Goal: Communication & Community: Answer question/provide support

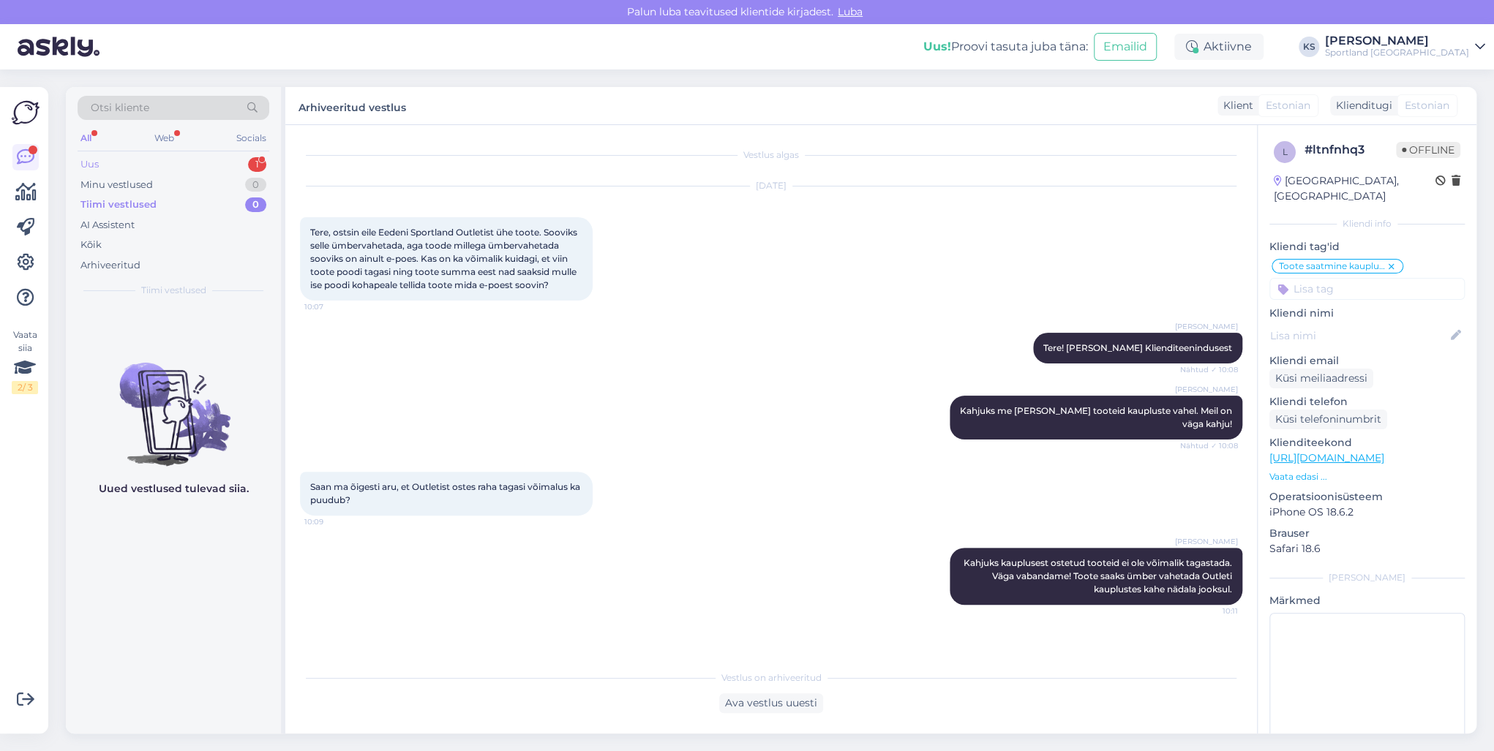
click at [211, 165] on div "Uus 1" at bounding box center [174, 164] width 192 height 20
click at [249, 208] on div "Tiimi vestlused 1" at bounding box center [174, 205] width 192 height 20
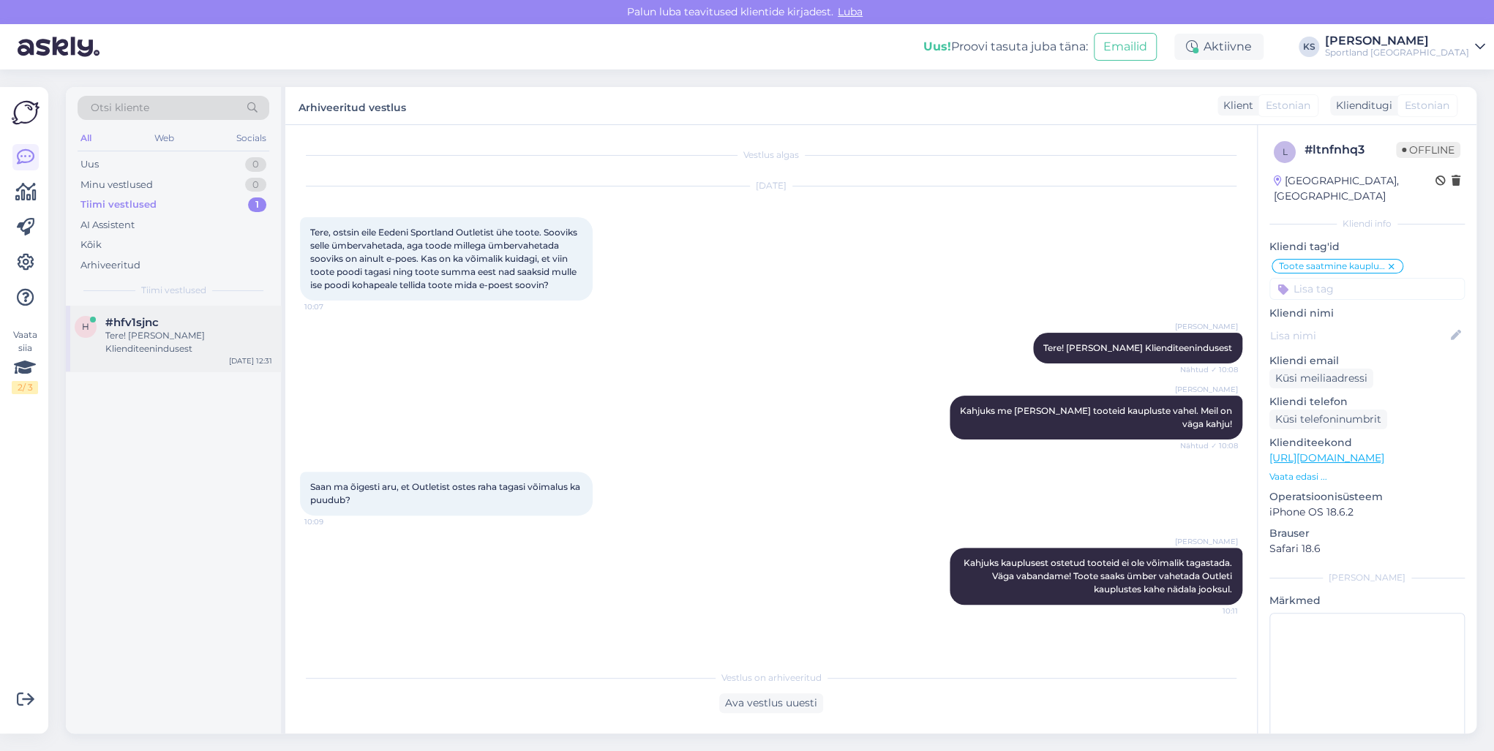
click at [202, 353] on div "h #hfv1sjnc Tere! [PERSON_NAME] Klienditeenindusest [DATE] 12:31" at bounding box center [173, 339] width 215 height 66
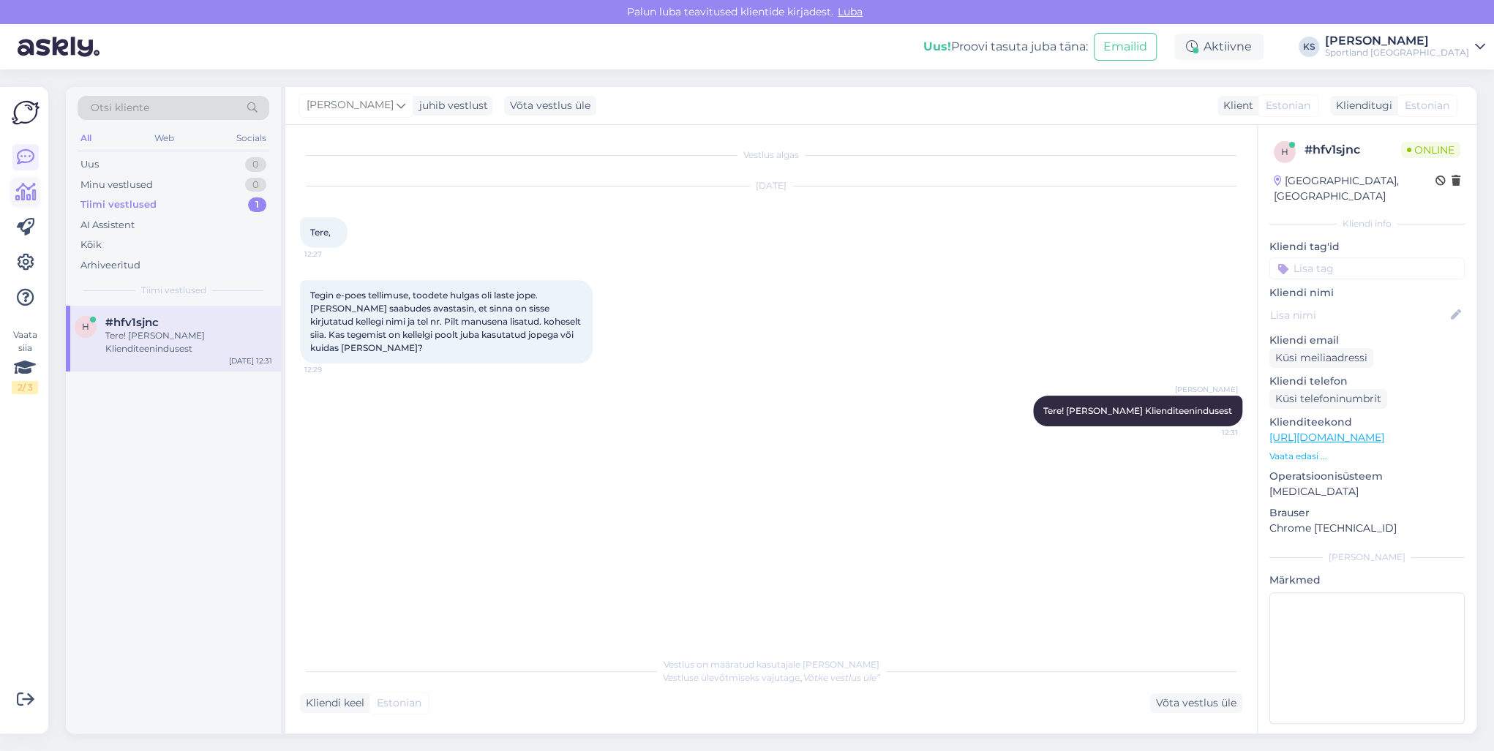
click at [23, 187] on icon at bounding box center [25, 193] width 21 height 18
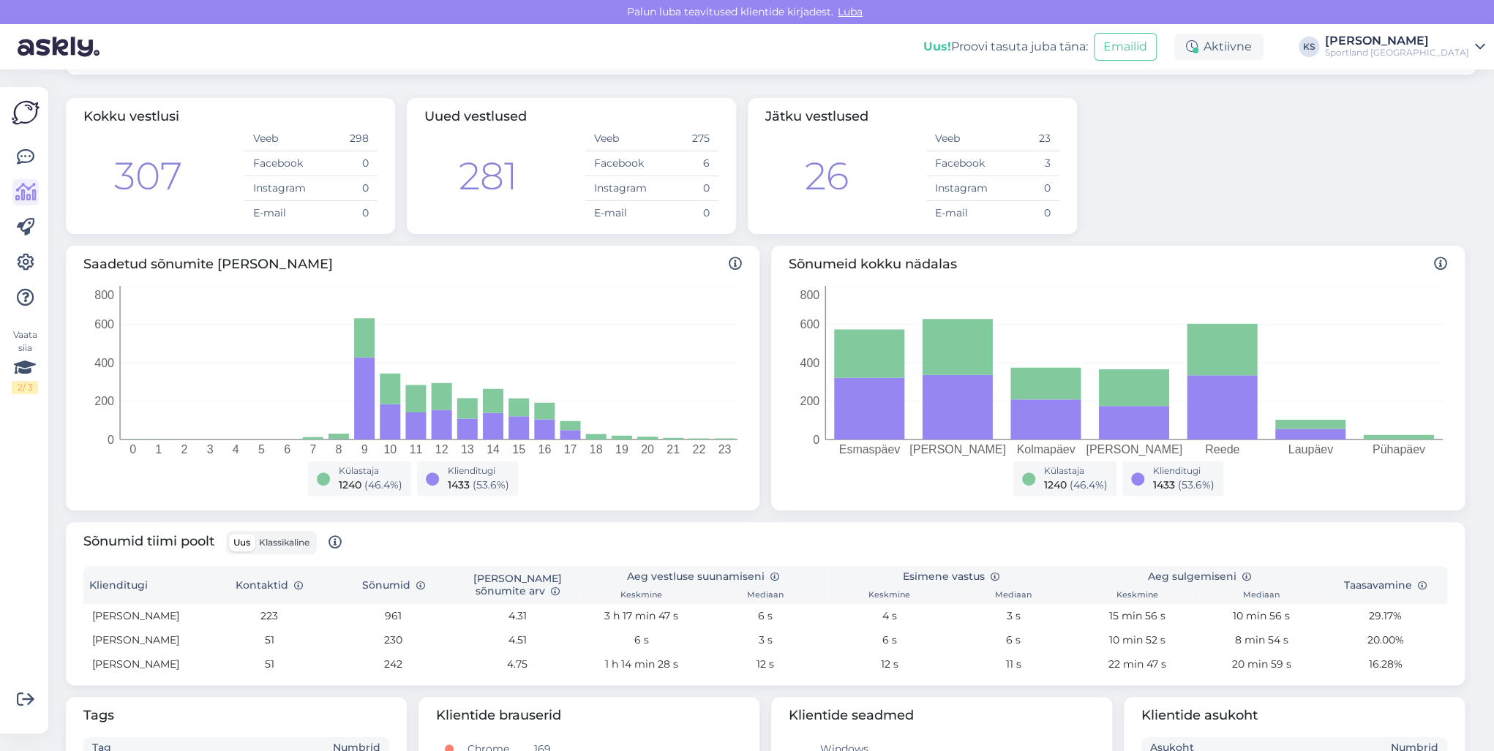
click at [300, 543] on span "Klassikaline" at bounding box center [284, 542] width 50 height 11
click at [255, 534] on input "Klassikaline" at bounding box center [255, 534] width 0 height 0
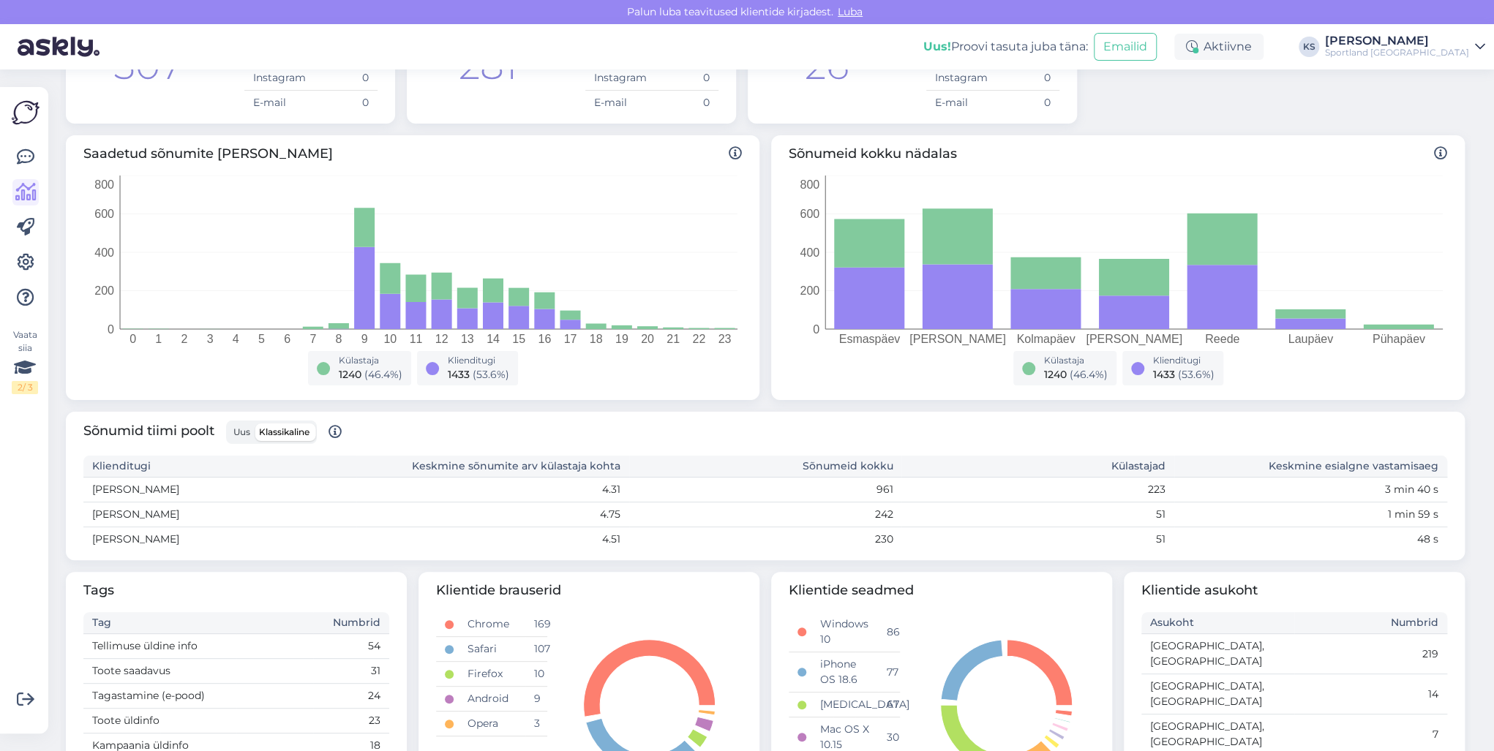
scroll to position [176, 0]
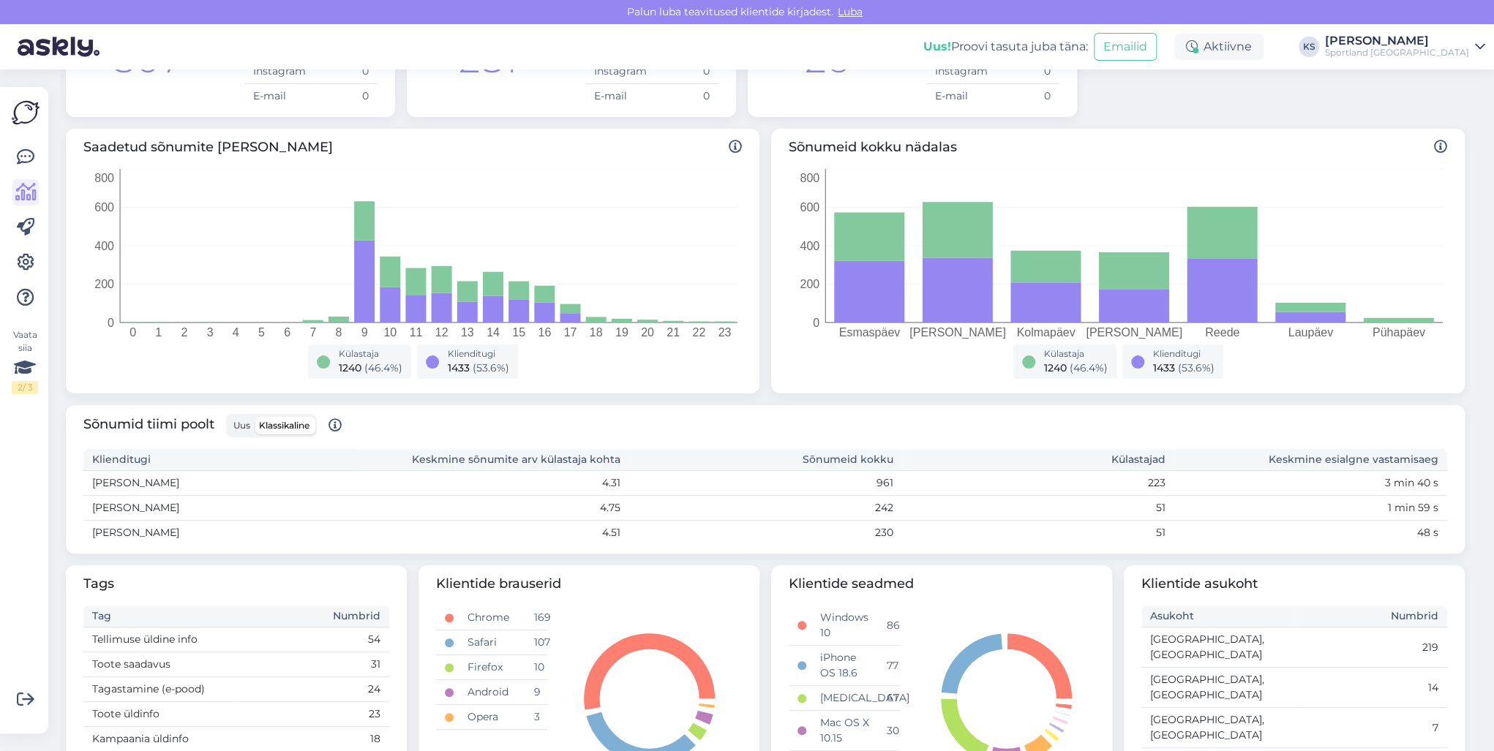
click at [246, 426] on span "Uus" at bounding box center [241, 425] width 17 height 11
click at [229, 417] on input "Uus" at bounding box center [229, 417] width 0 height 0
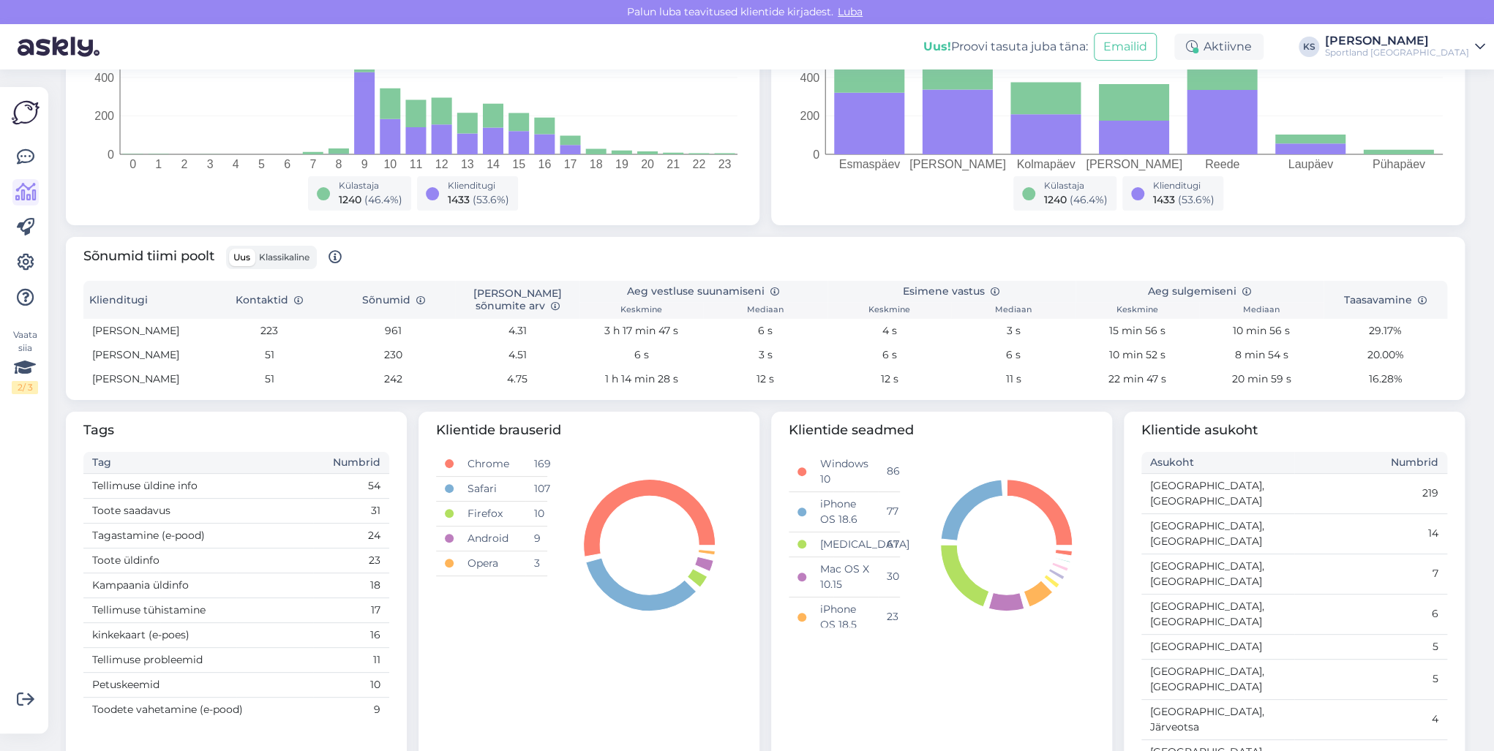
scroll to position [345, 0]
click at [15, 165] on link at bounding box center [25, 157] width 26 height 26
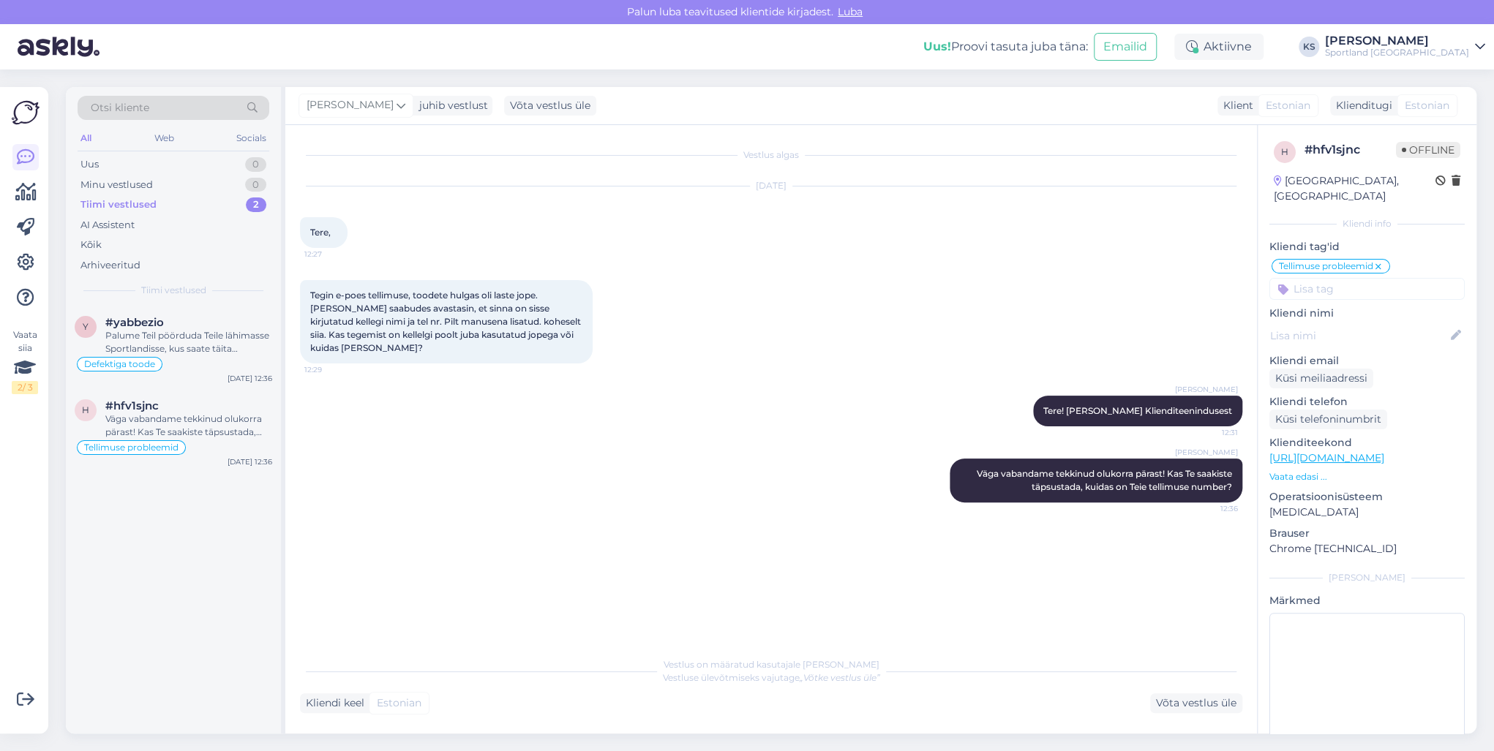
click at [1410, 48] on div "Sportland [GEOGRAPHIC_DATA]" at bounding box center [1397, 53] width 144 height 12
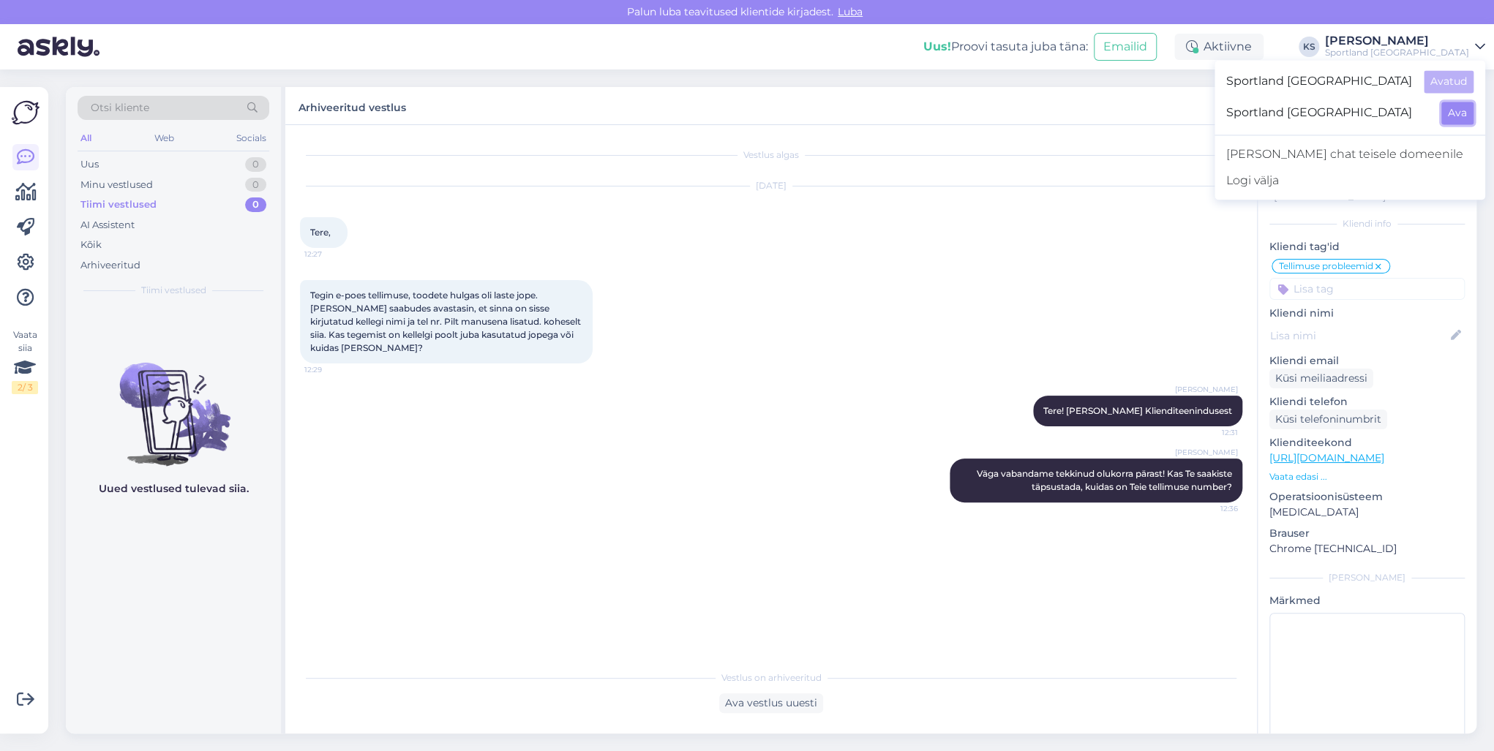
click at [1470, 115] on button "Ava" at bounding box center [1457, 113] width 32 height 23
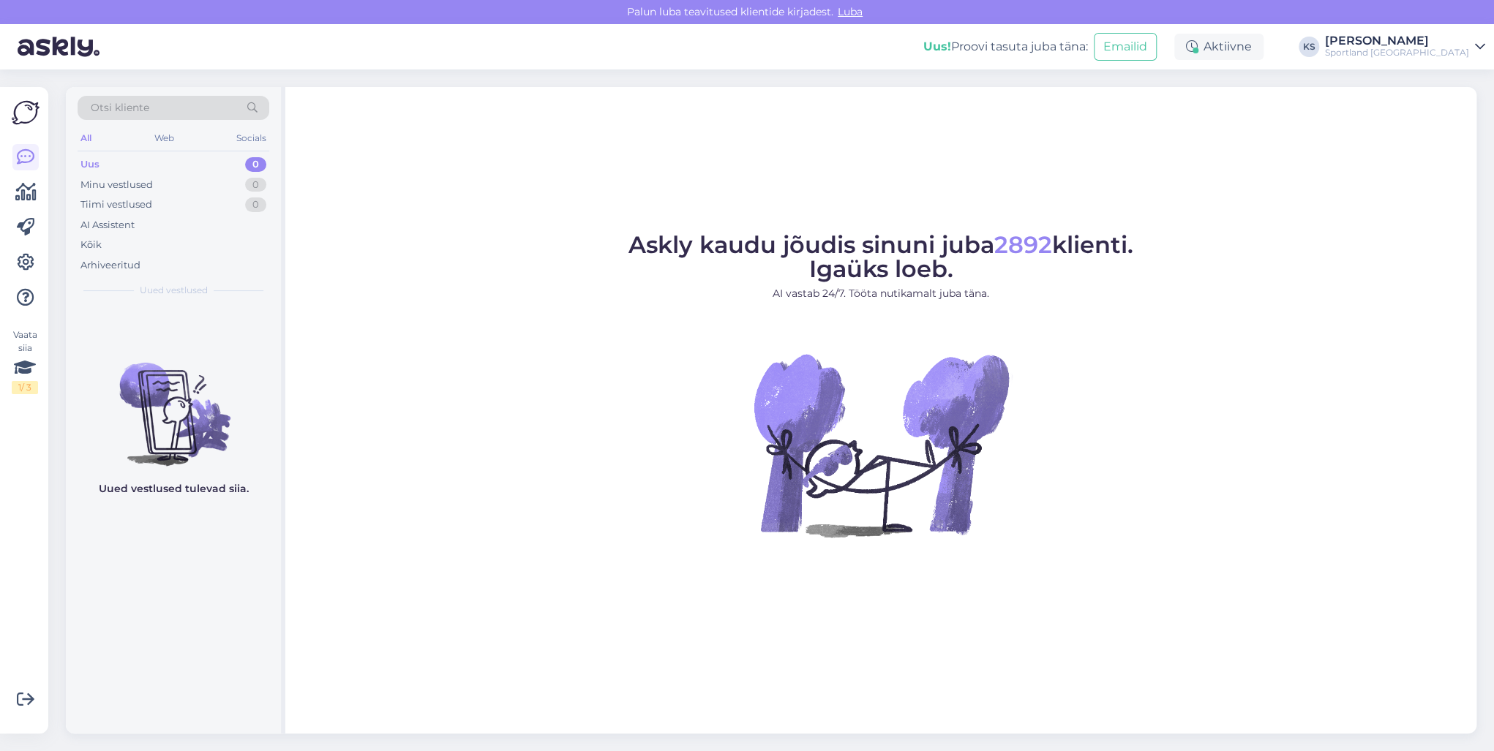
click at [1451, 41] on div "[PERSON_NAME]" at bounding box center [1397, 41] width 144 height 12
click at [1448, 77] on button "Ava" at bounding box center [1457, 81] width 32 height 23
click at [1452, 53] on div "Sportland [GEOGRAPHIC_DATA]" at bounding box center [1397, 53] width 144 height 12
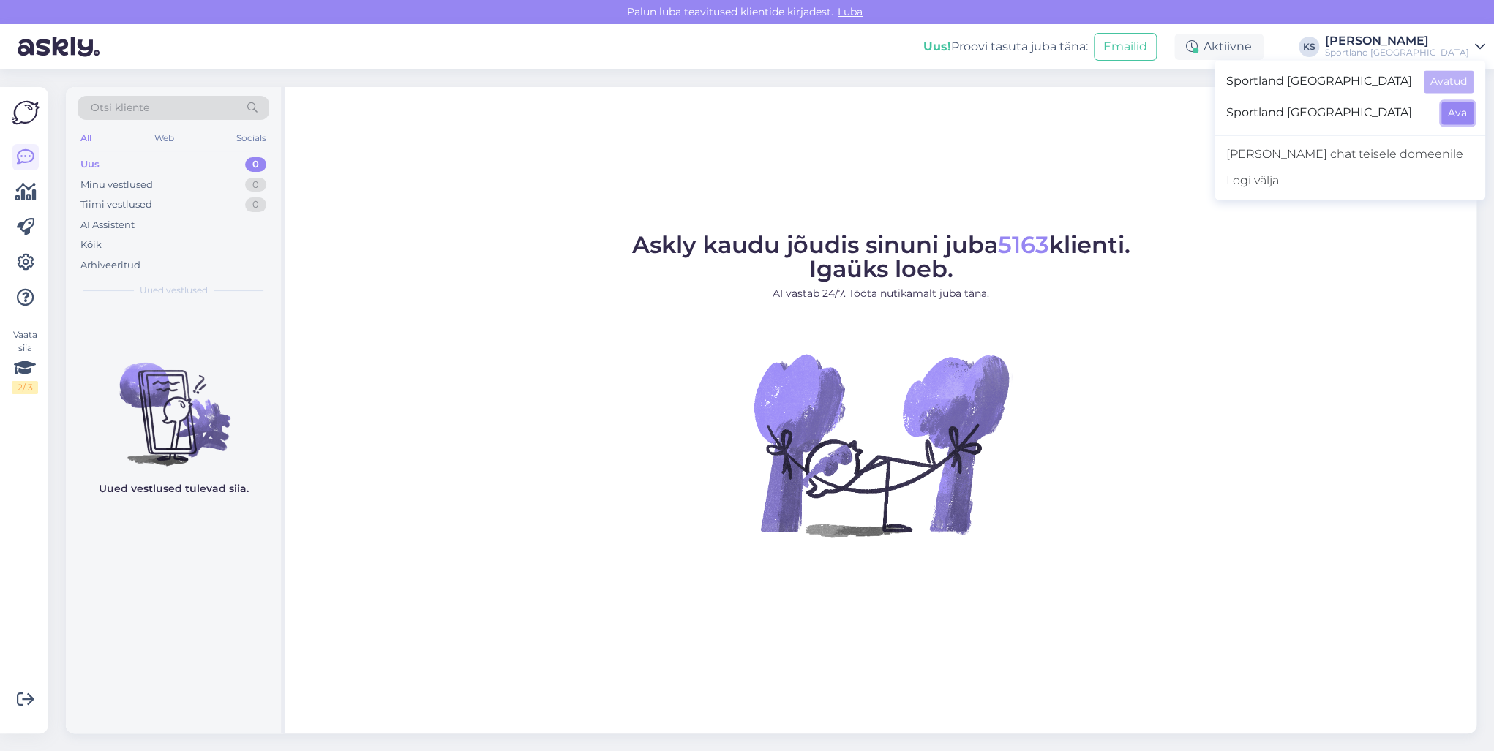
click at [1451, 110] on button "Ava" at bounding box center [1457, 113] width 32 height 23
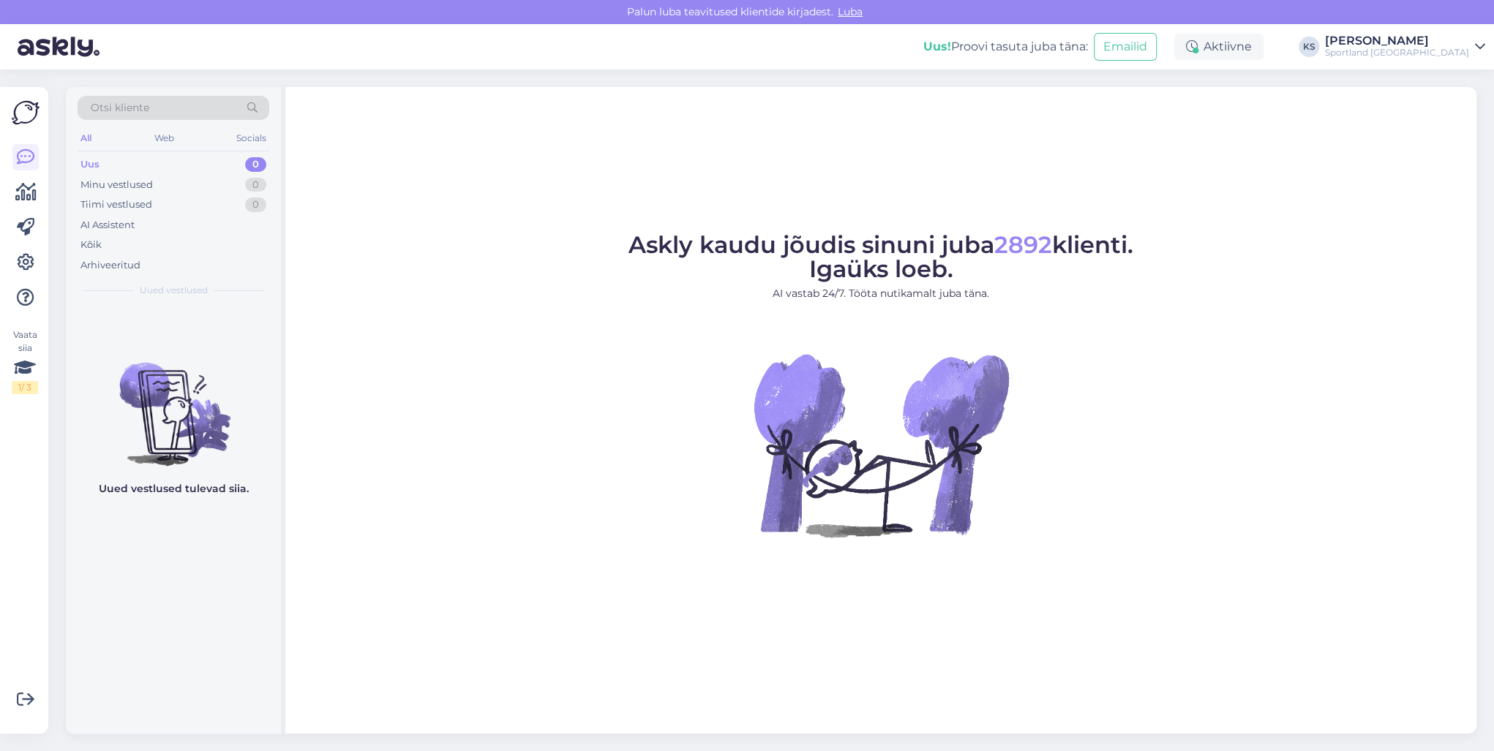
click at [1443, 39] on div "[PERSON_NAME]" at bounding box center [1397, 41] width 144 height 12
click at [1457, 78] on button "Ava" at bounding box center [1457, 81] width 32 height 23
click at [1442, 50] on div "Sportland [GEOGRAPHIC_DATA]" at bounding box center [1397, 53] width 144 height 12
click at [470, 241] on figure "Askly kaudu jõudis sinuni juba 5163 klienti. Igaüks loeb. AI vastab 24/7. Tööta…" at bounding box center [880, 404] width 1165 height 343
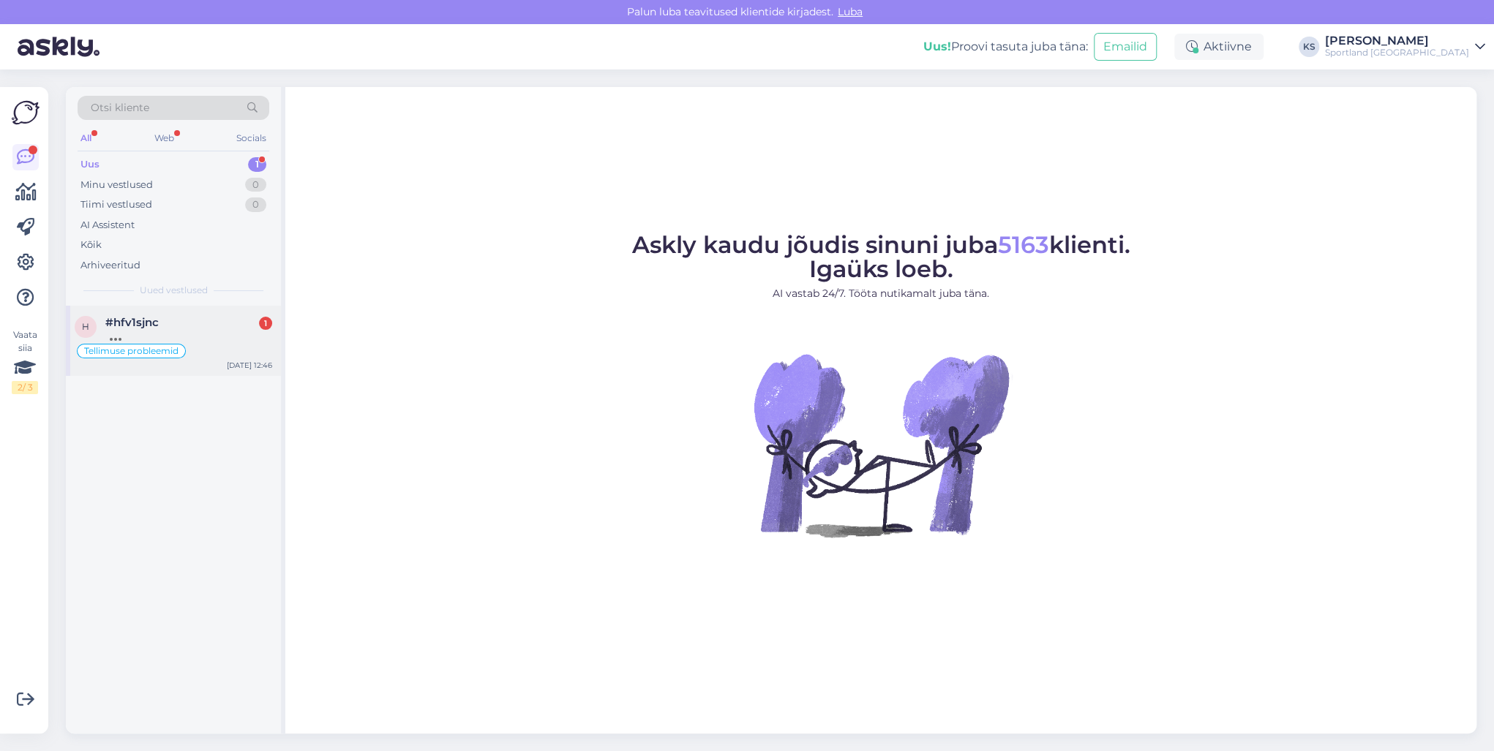
drag, startPoint x: 189, startPoint y: 310, endPoint x: 197, endPoint y: 319, distance: 12.4
click at [189, 310] on div "h #hfv1sjnc 1 Tellimuse probleemid [DATE] 12:46" at bounding box center [173, 341] width 215 height 70
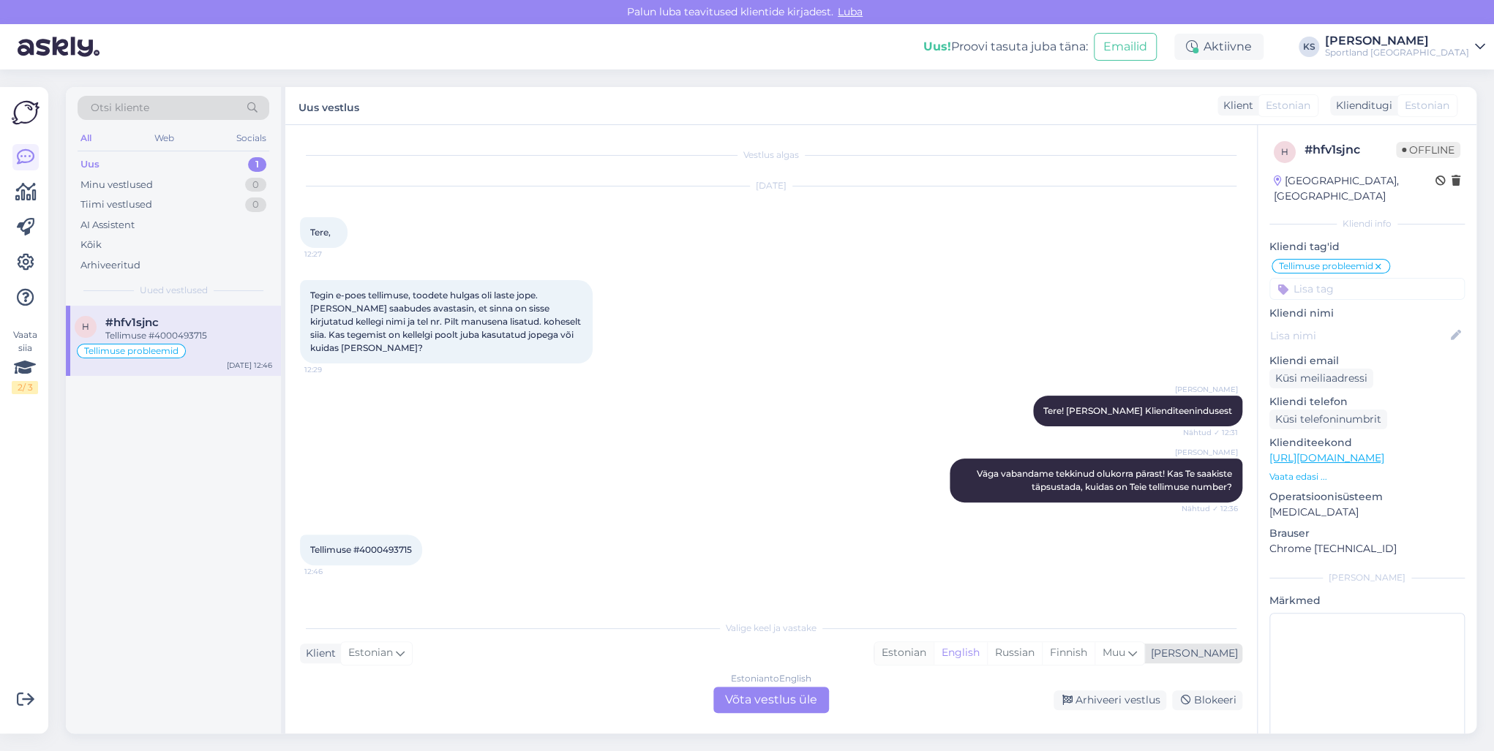
click at [933, 658] on div "Estonian" at bounding box center [903, 653] width 59 height 22
click at [803, 699] on div "Estonian to Estonian Võta vestlus üle" at bounding box center [771, 700] width 116 height 26
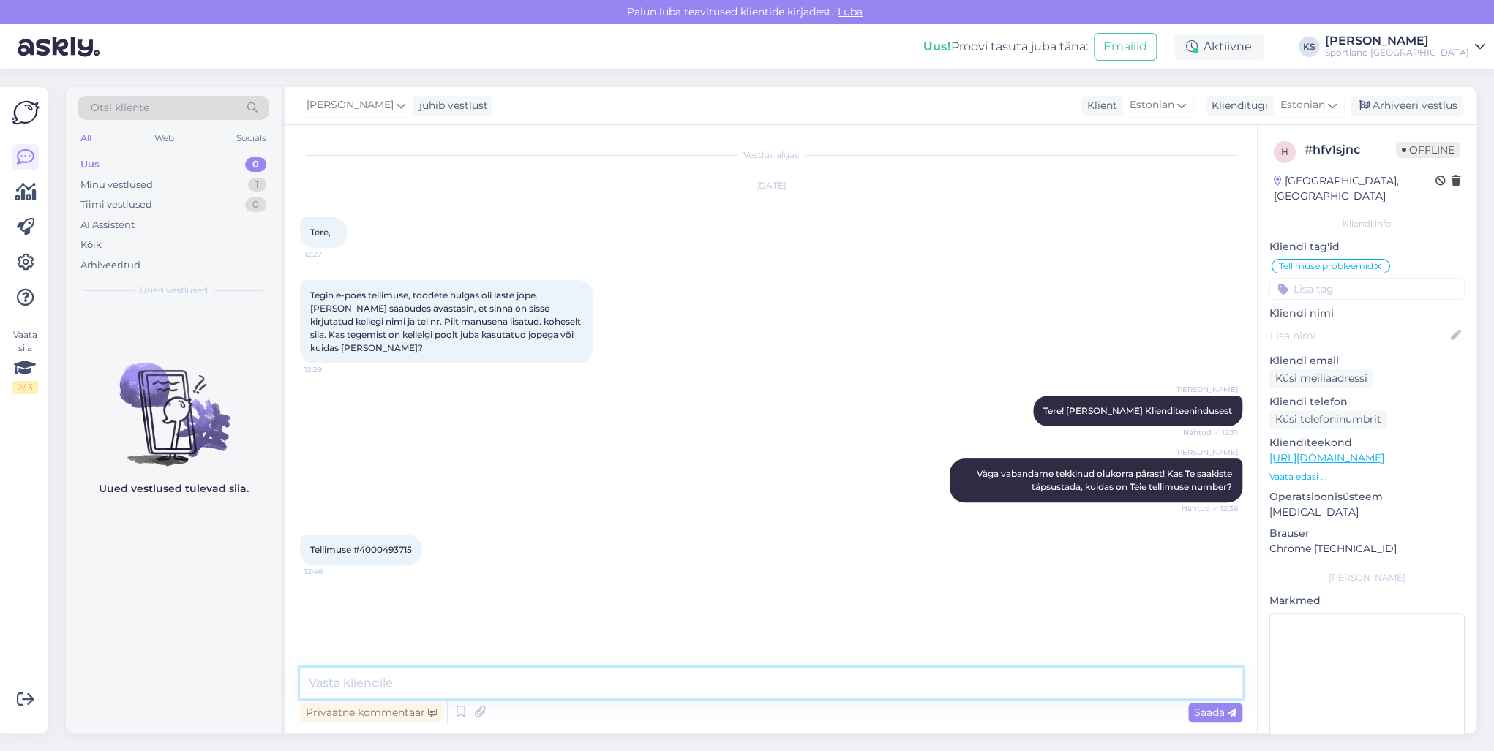
click at [772, 688] on textarea at bounding box center [771, 683] width 942 height 31
type textarea "T"
type textarea "k"
type textarea "Kohe vaatan üle"
click at [393, 550] on span "Tellimuse #4000493715" at bounding box center [361, 549] width 102 height 11
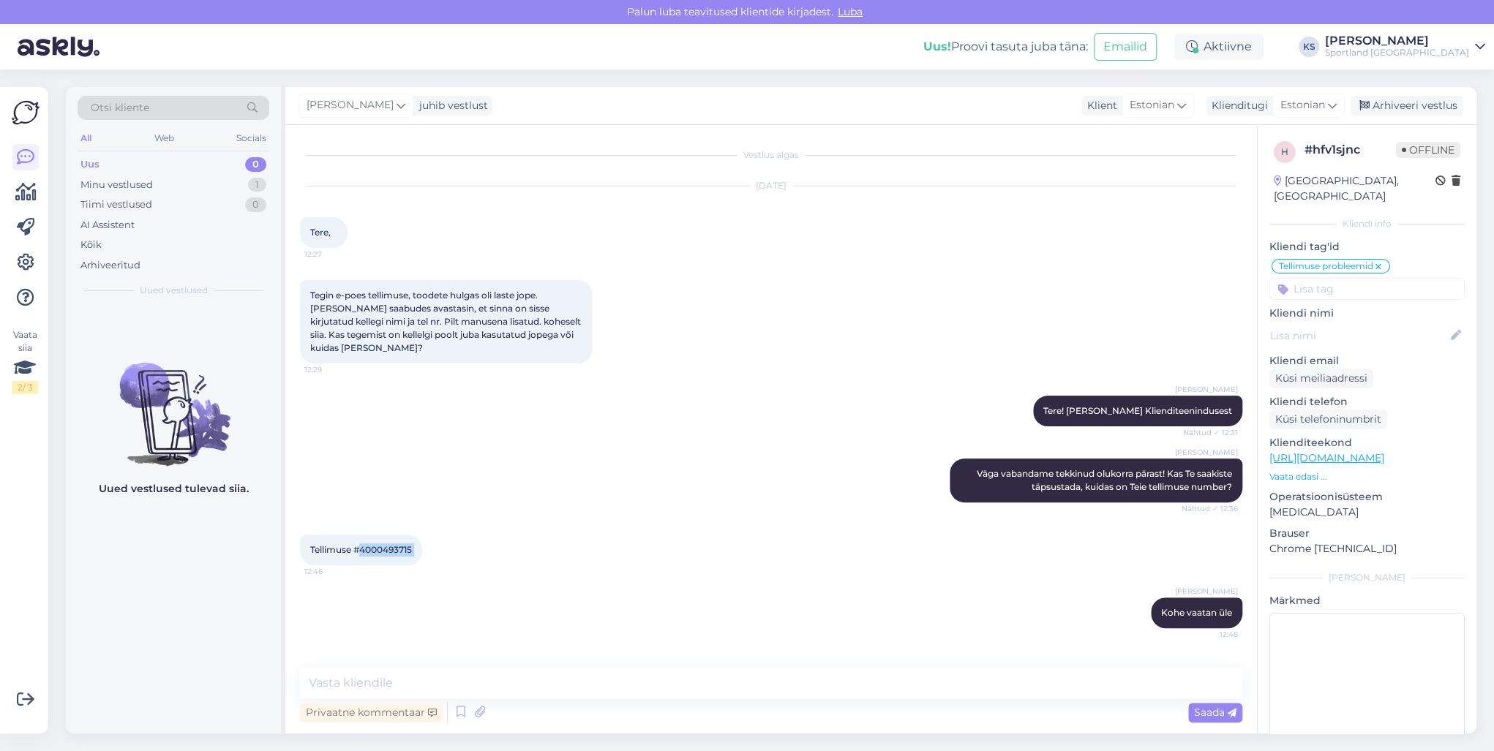
click at [393, 550] on span "Tellimuse #4000493715" at bounding box center [361, 549] width 102 height 11
copy div "4000493715 12:46"
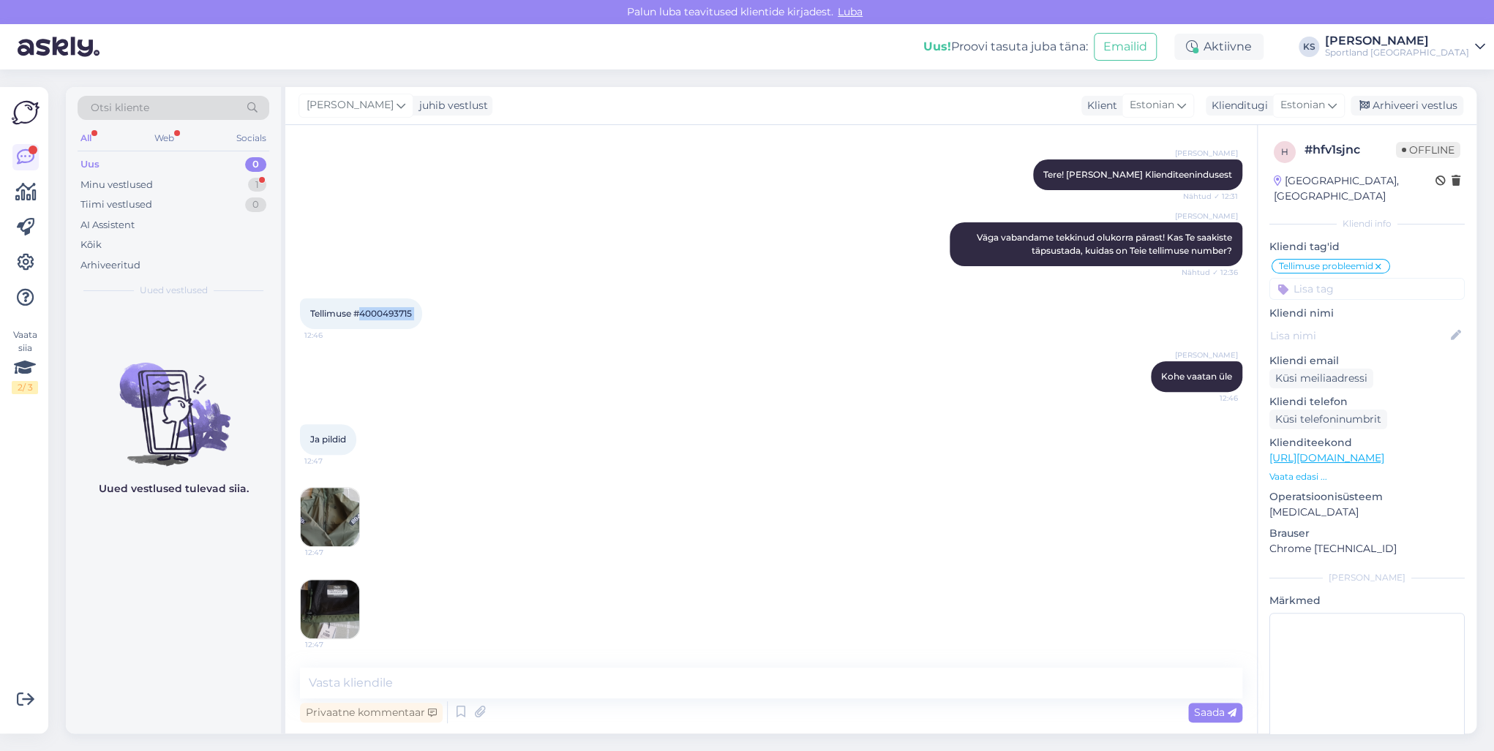
click at [344, 522] on img at bounding box center [330, 517] width 59 height 59
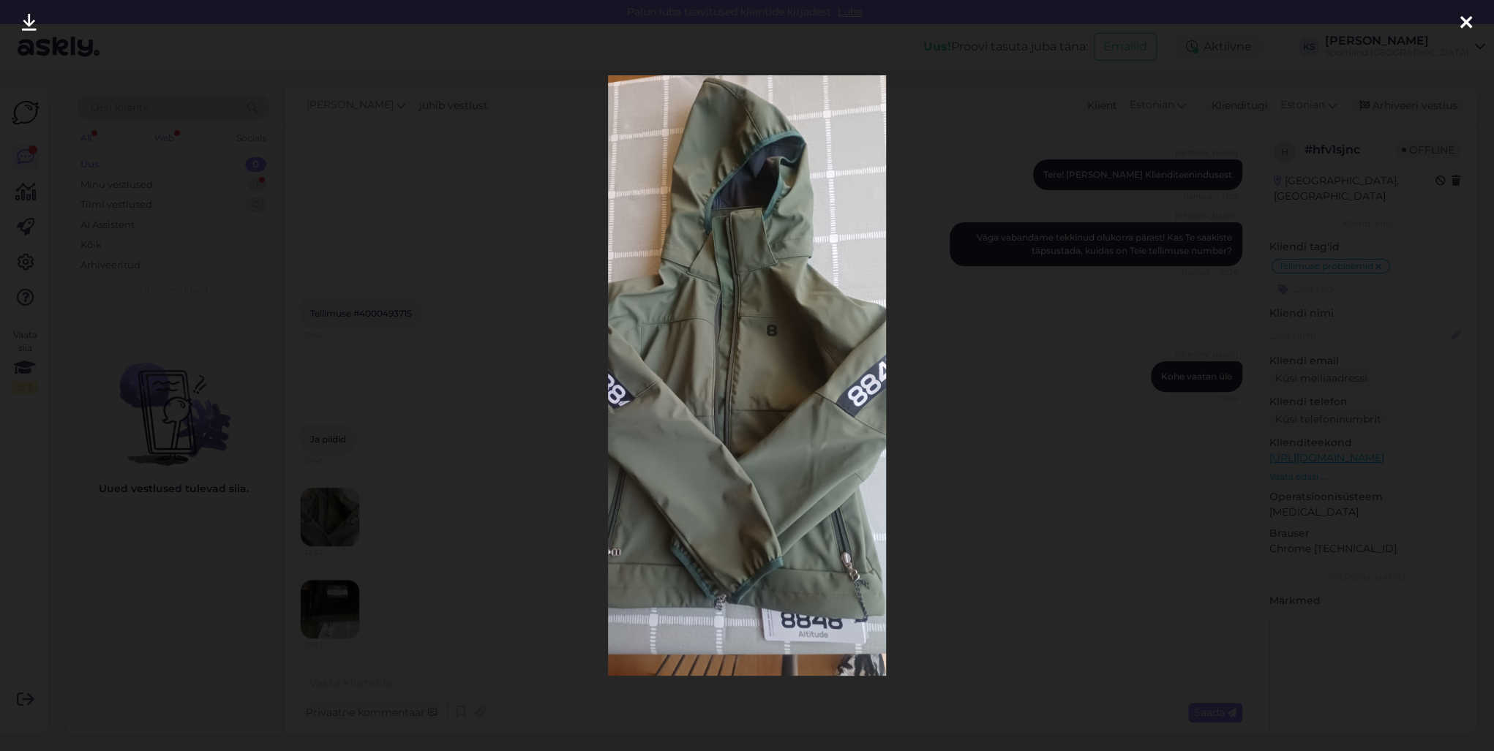
click at [1099, 386] on div at bounding box center [747, 375] width 1494 height 751
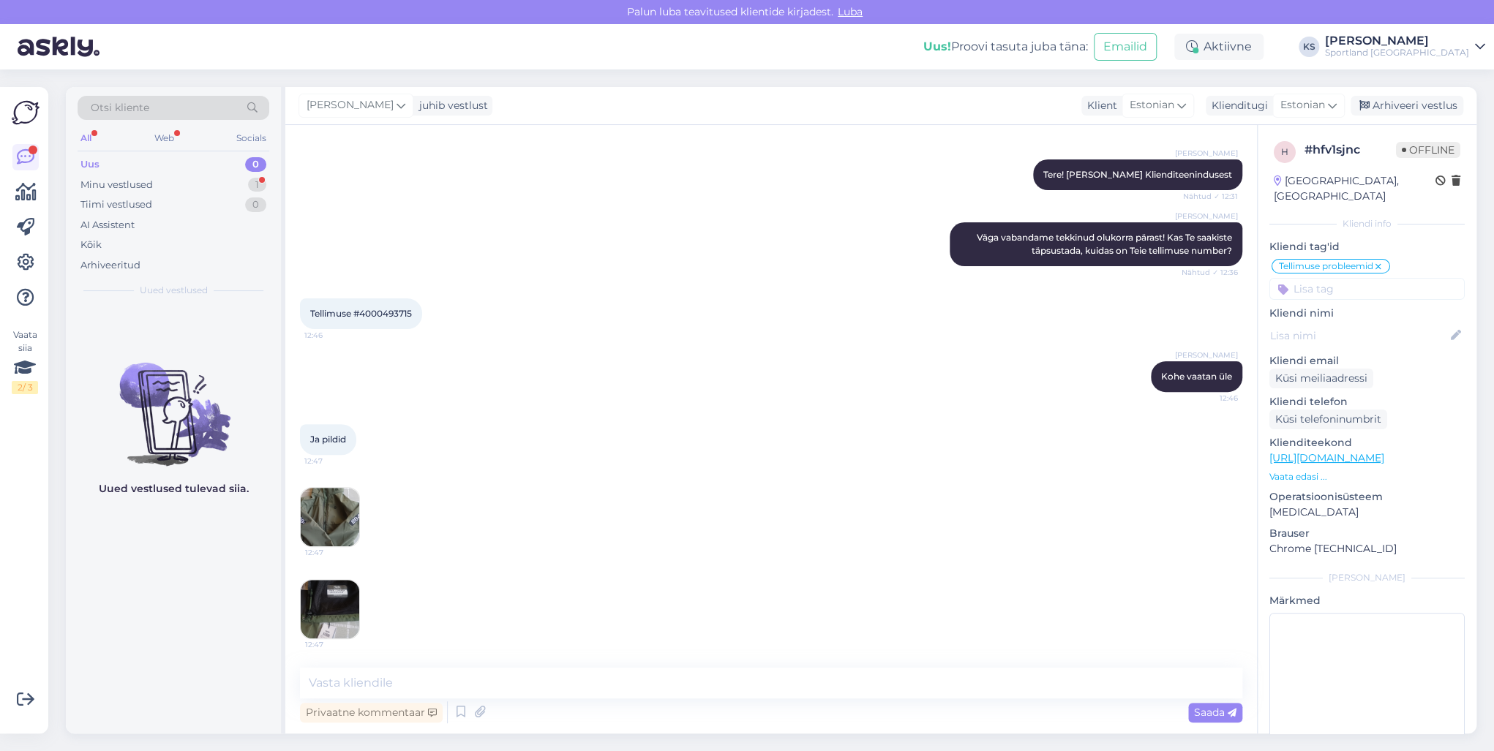
click at [310, 598] on img at bounding box center [330, 609] width 59 height 59
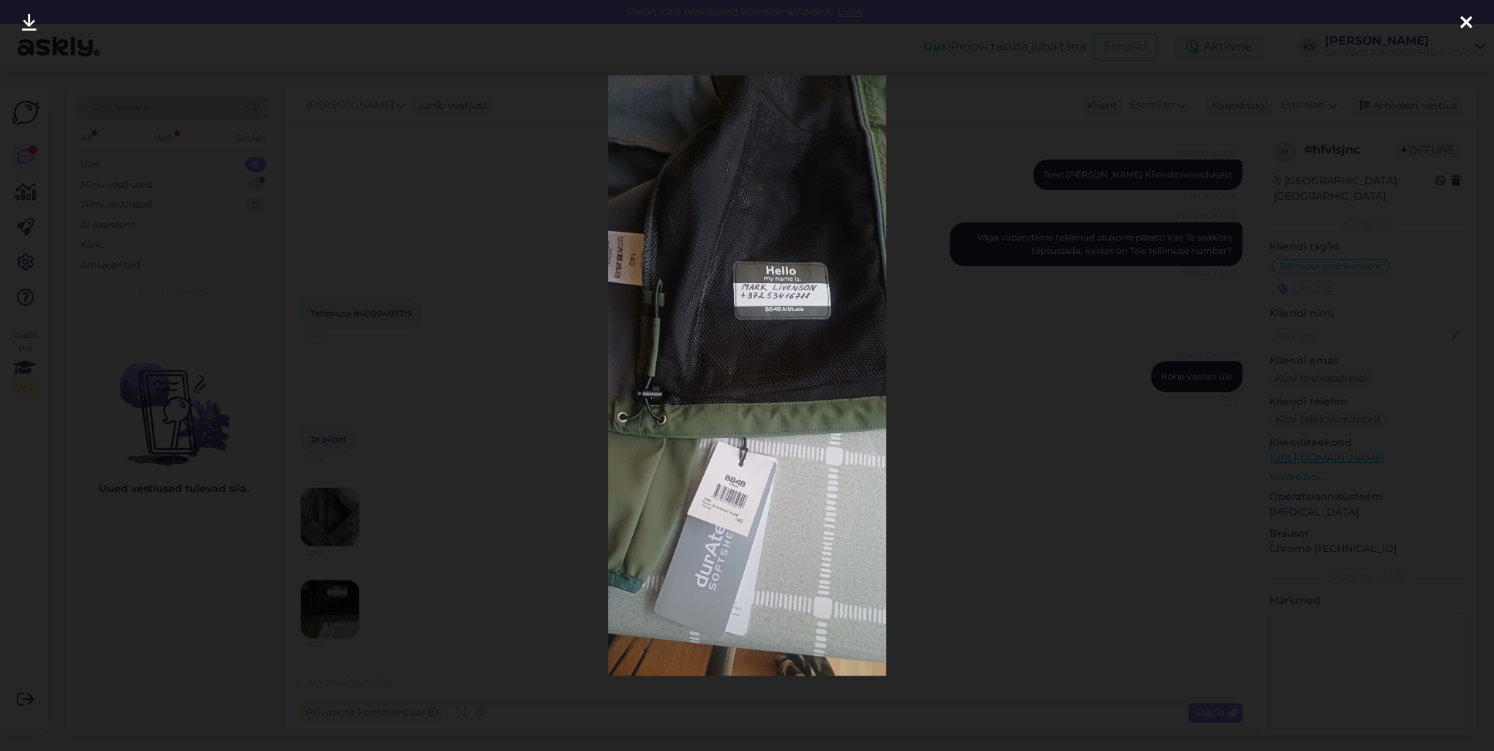
click at [1442, 25] on div at bounding box center [747, 375] width 1494 height 751
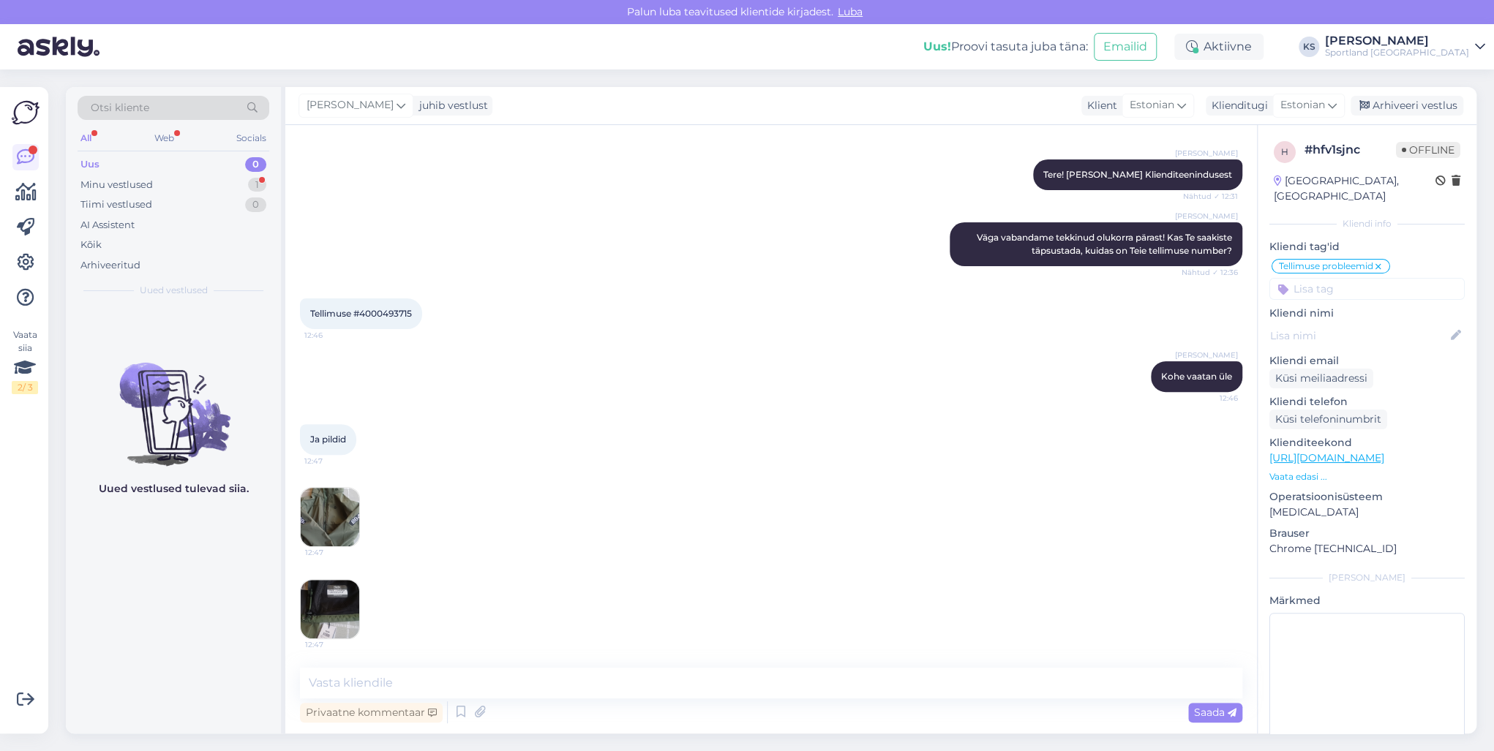
click at [386, 303] on div "Tellimuse #4000493715 12:46" at bounding box center [361, 313] width 122 height 31
click at [398, 313] on span "Tellimuse #4000493715" at bounding box center [361, 313] width 102 height 11
copy div "4000493715 12:46"
click at [301, 610] on img at bounding box center [330, 609] width 59 height 59
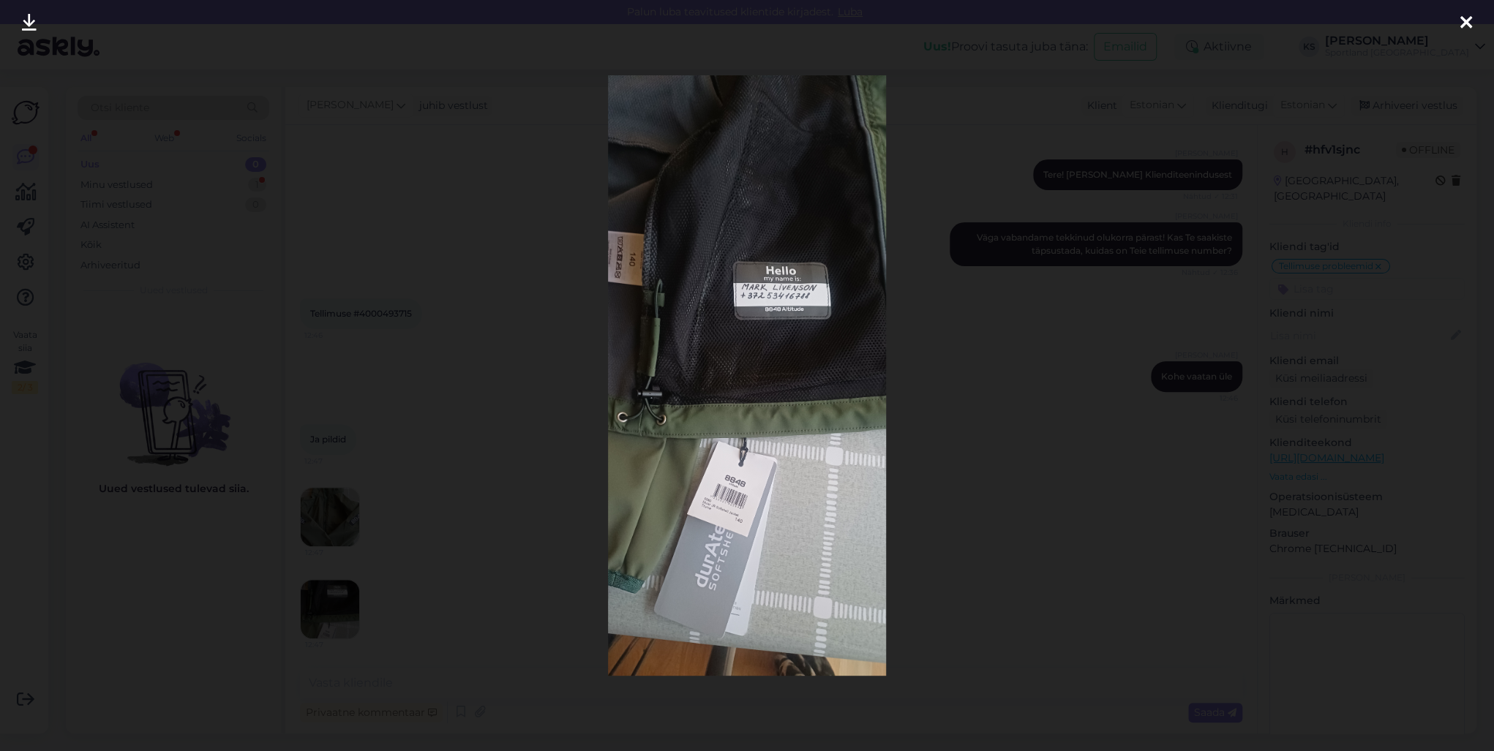
click at [1356, 236] on div at bounding box center [747, 375] width 1494 height 751
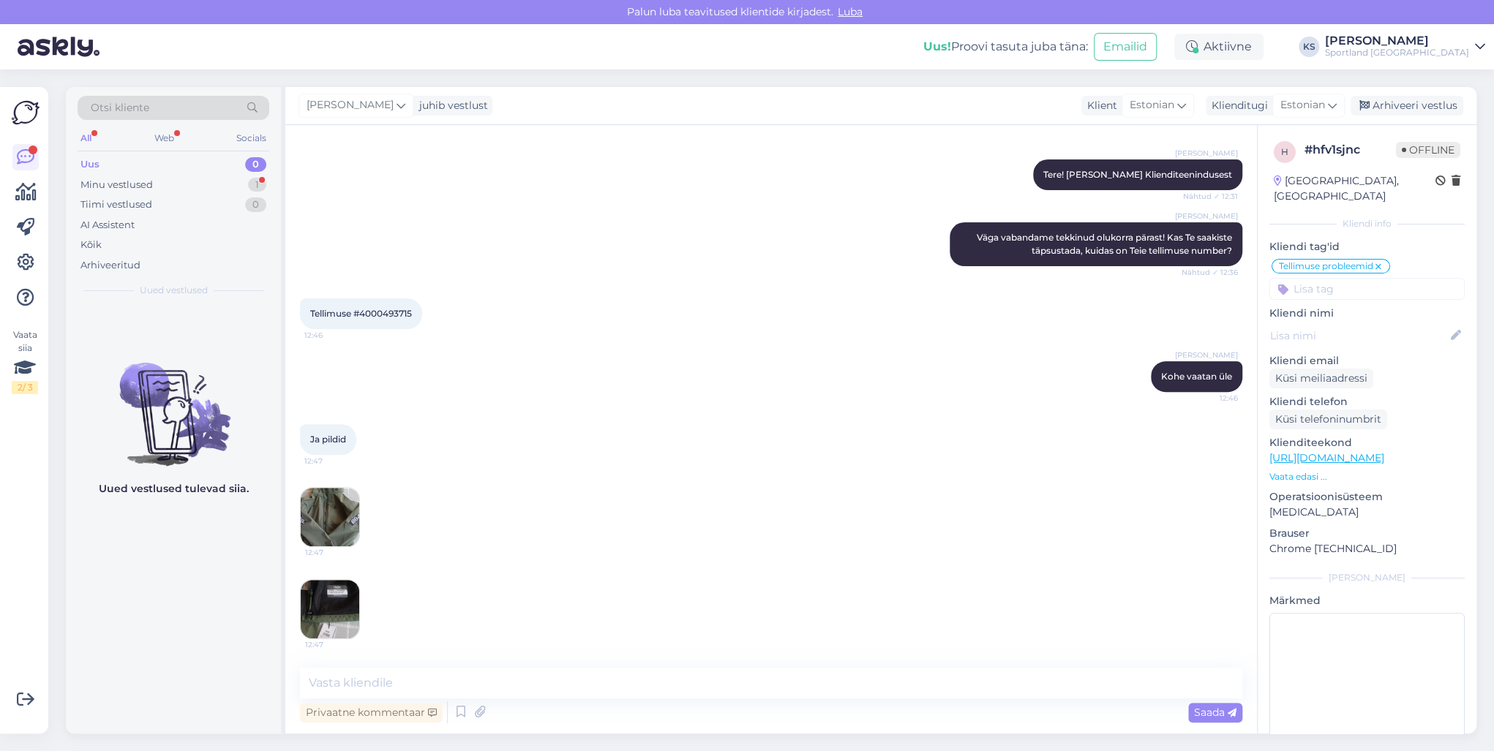
click at [346, 530] on img at bounding box center [330, 517] width 59 height 59
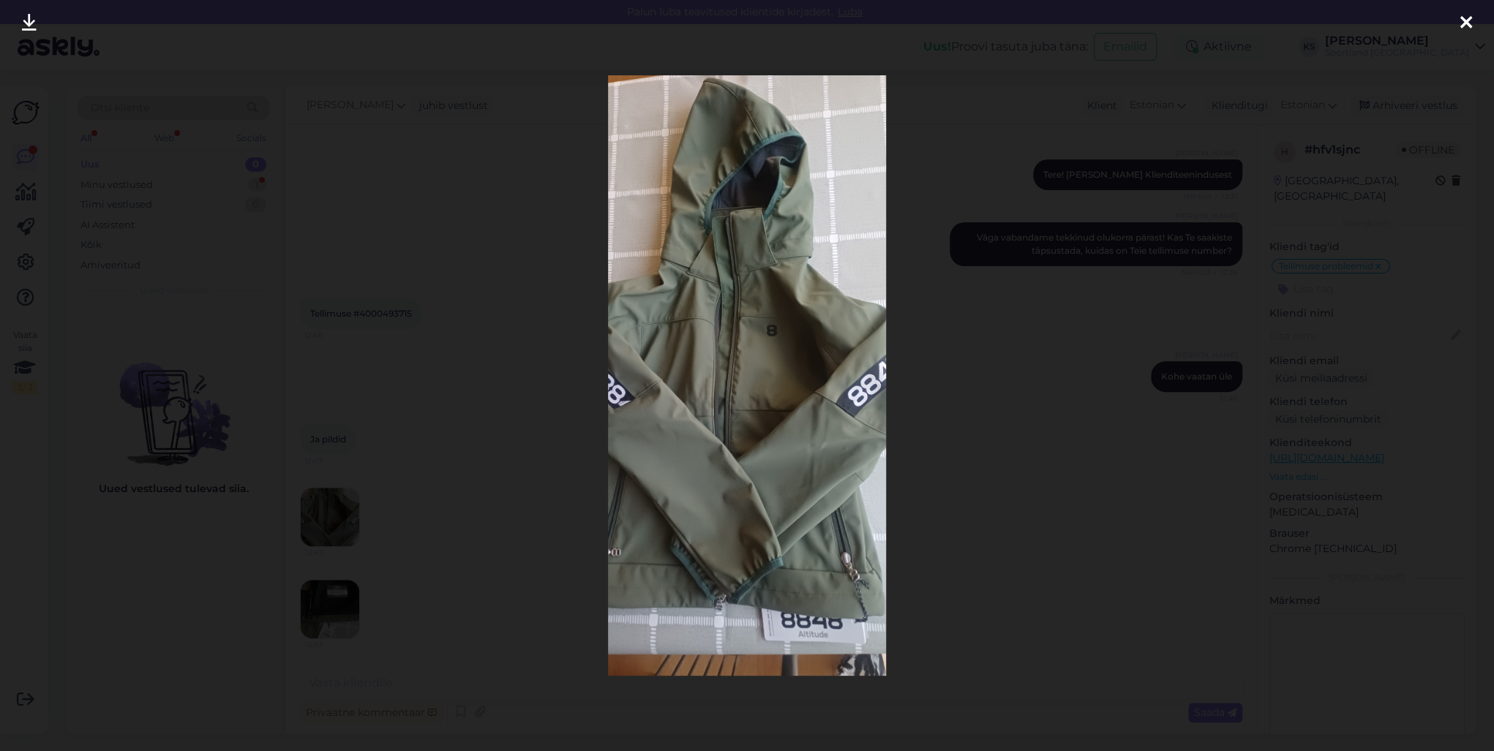
click at [1469, 22] on icon at bounding box center [1466, 23] width 12 height 19
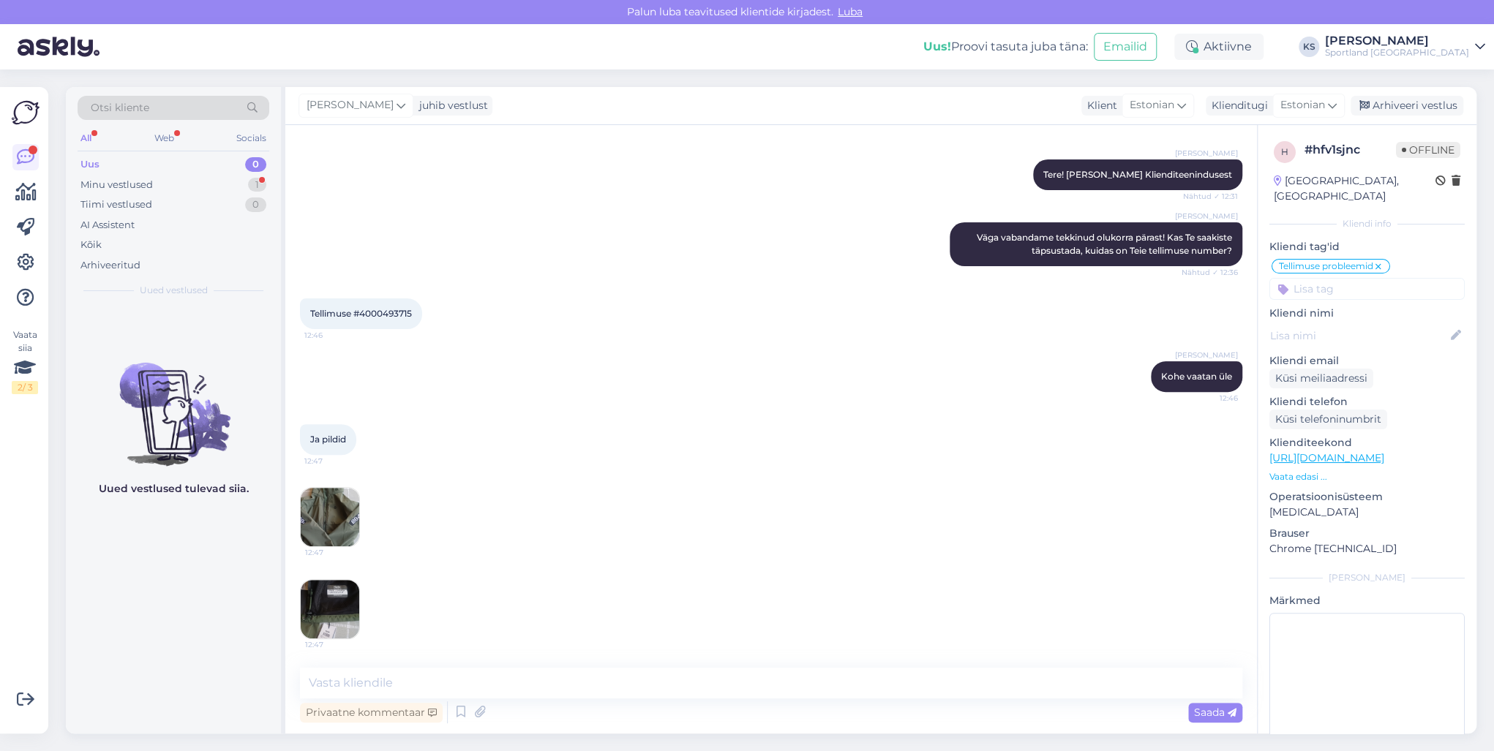
click at [339, 624] on img at bounding box center [330, 609] width 59 height 59
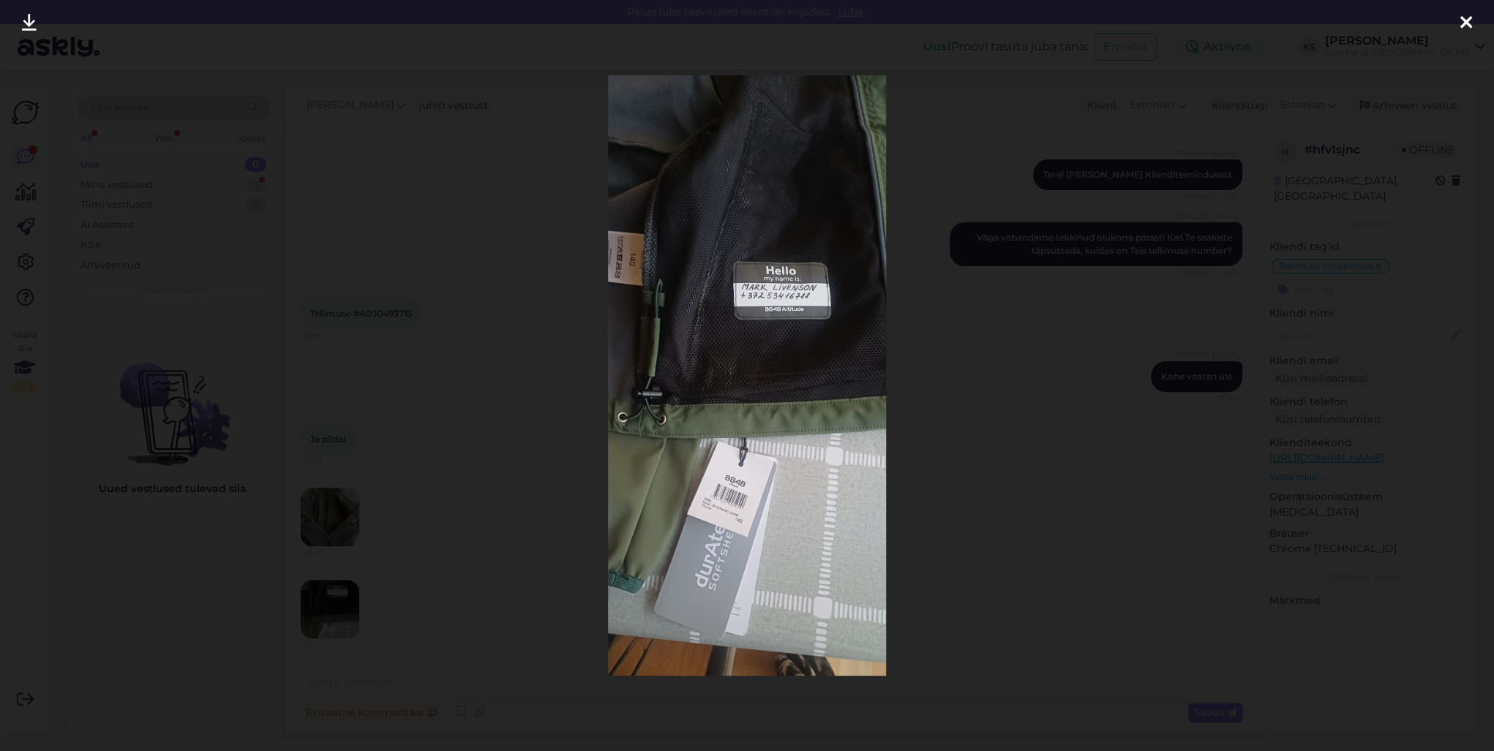
click at [1463, 18] on icon at bounding box center [1466, 23] width 12 height 19
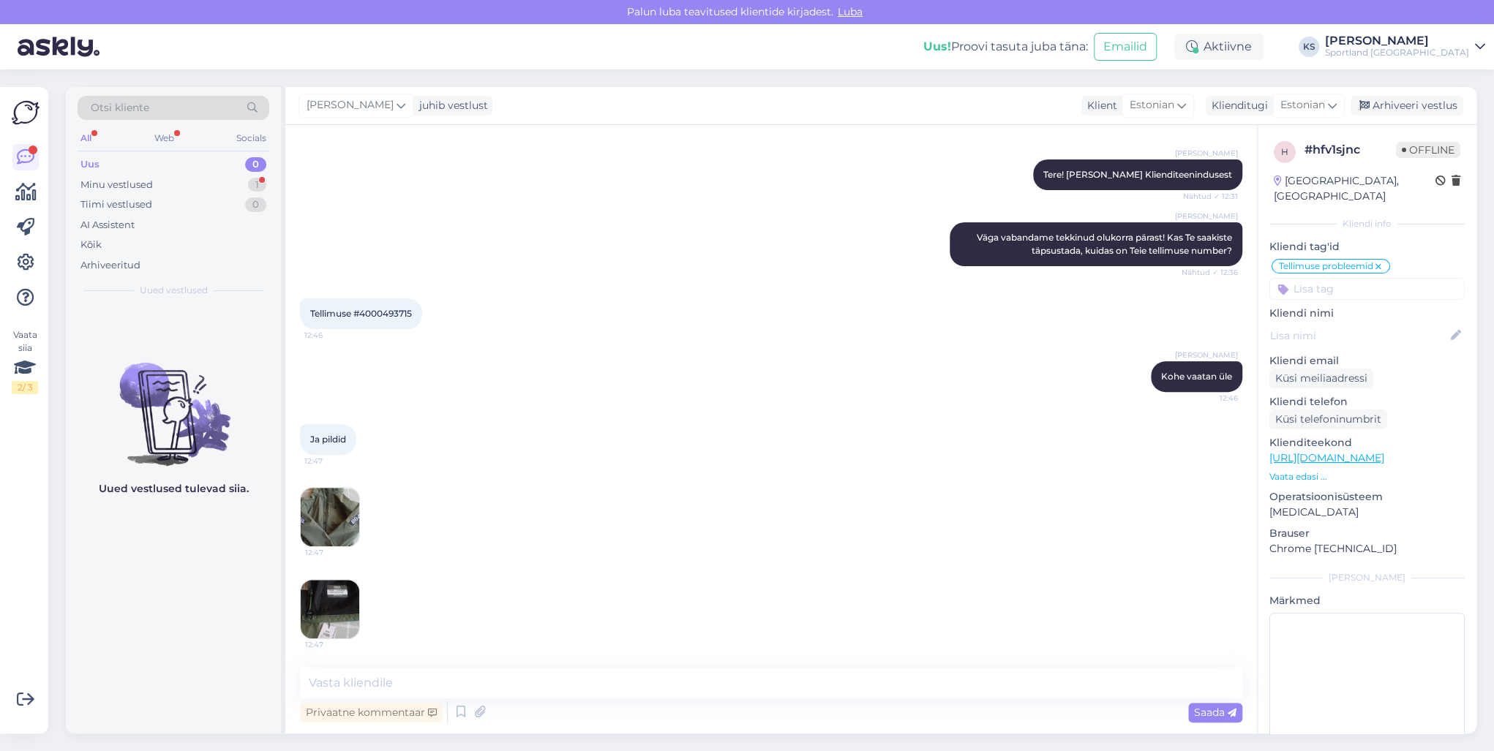
click at [328, 531] on img at bounding box center [330, 517] width 59 height 59
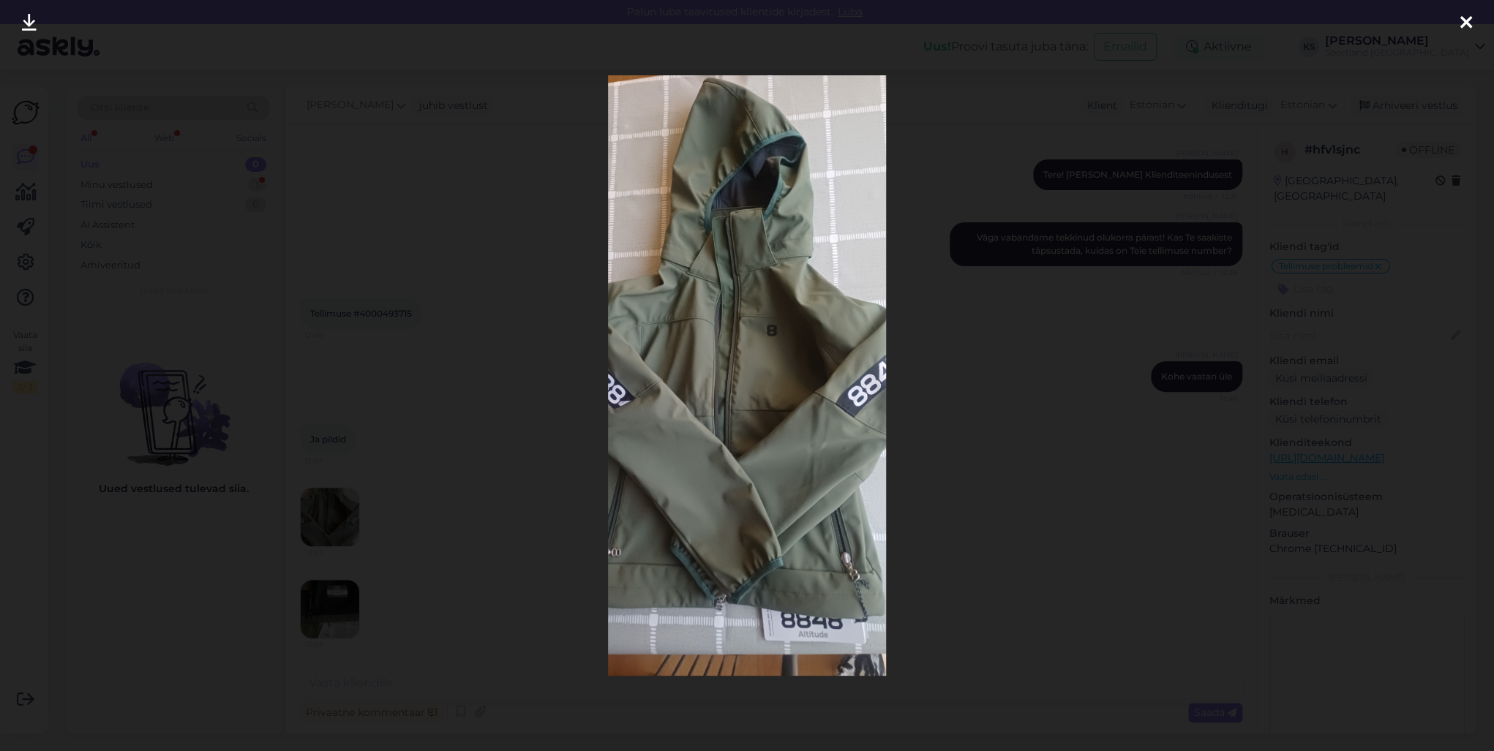
click at [1467, 17] on icon at bounding box center [1466, 23] width 12 height 19
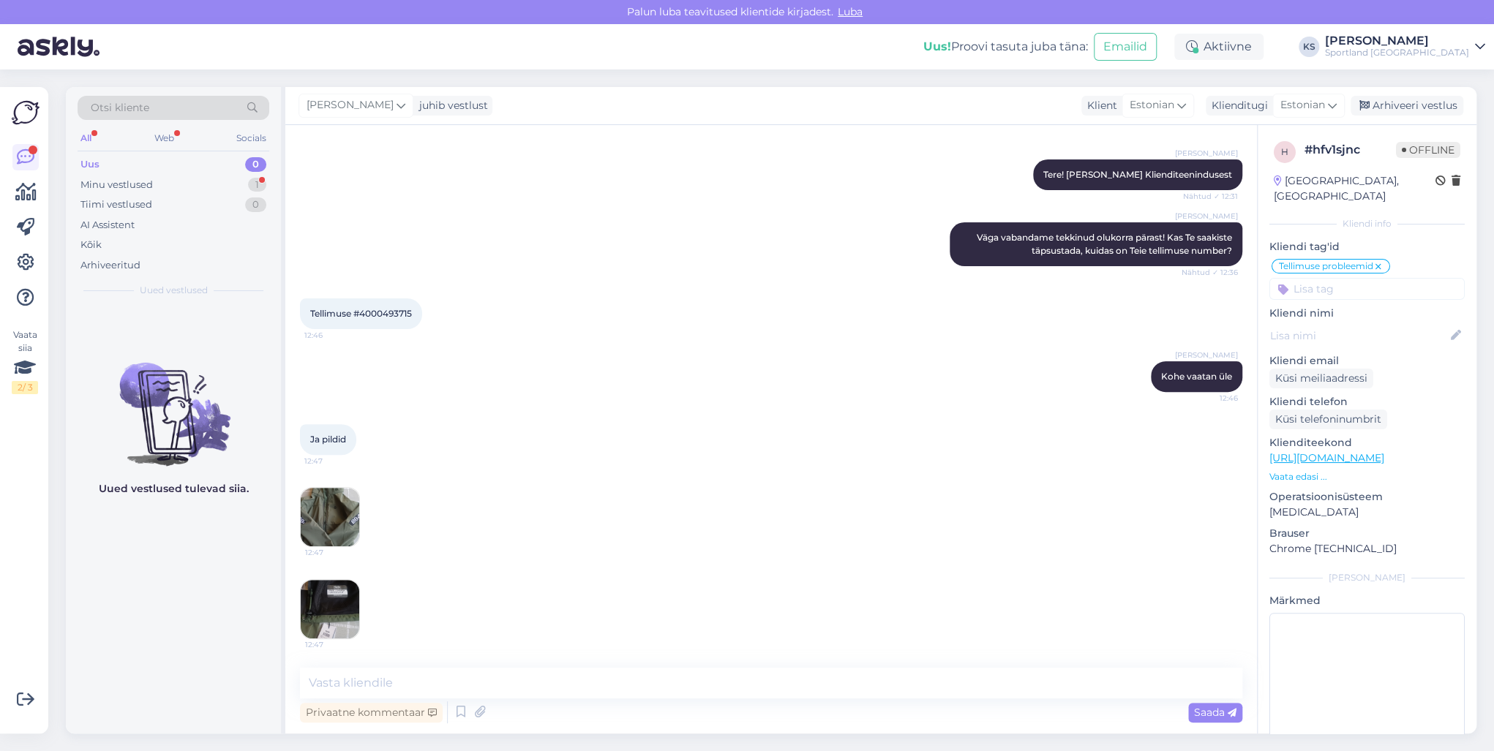
click at [342, 612] on img at bounding box center [330, 609] width 59 height 59
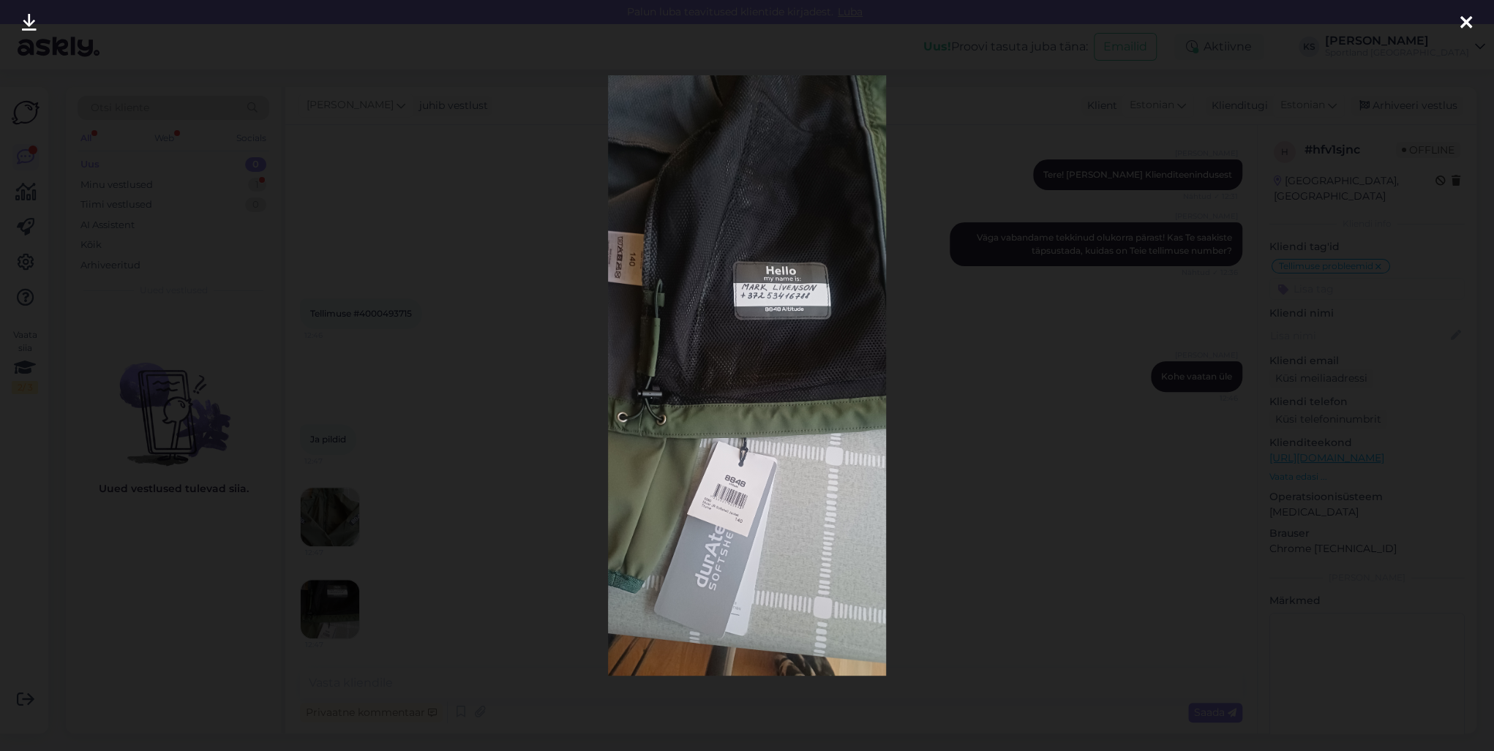
drag, startPoint x: 1472, startPoint y: 20, endPoint x: 1331, endPoint y: 165, distance: 201.7
click at [1472, 20] on div at bounding box center [1465, 23] width 29 height 46
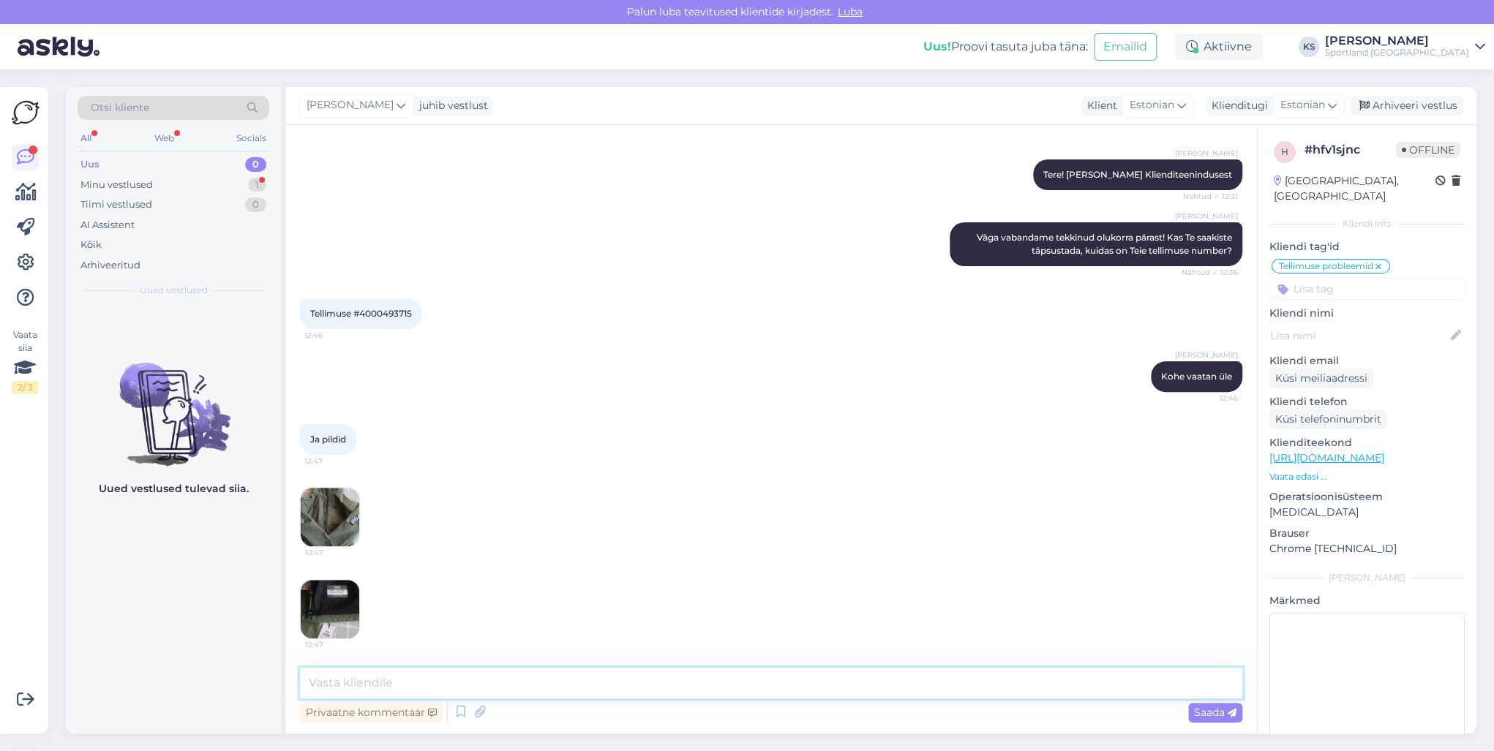
drag, startPoint x: 479, startPoint y: 688, endPoint x: 1147, endPoint y: 701, distance: 668.0
click at [479, 688] on textarea at bounding box center [771, 683] width 942 height 31
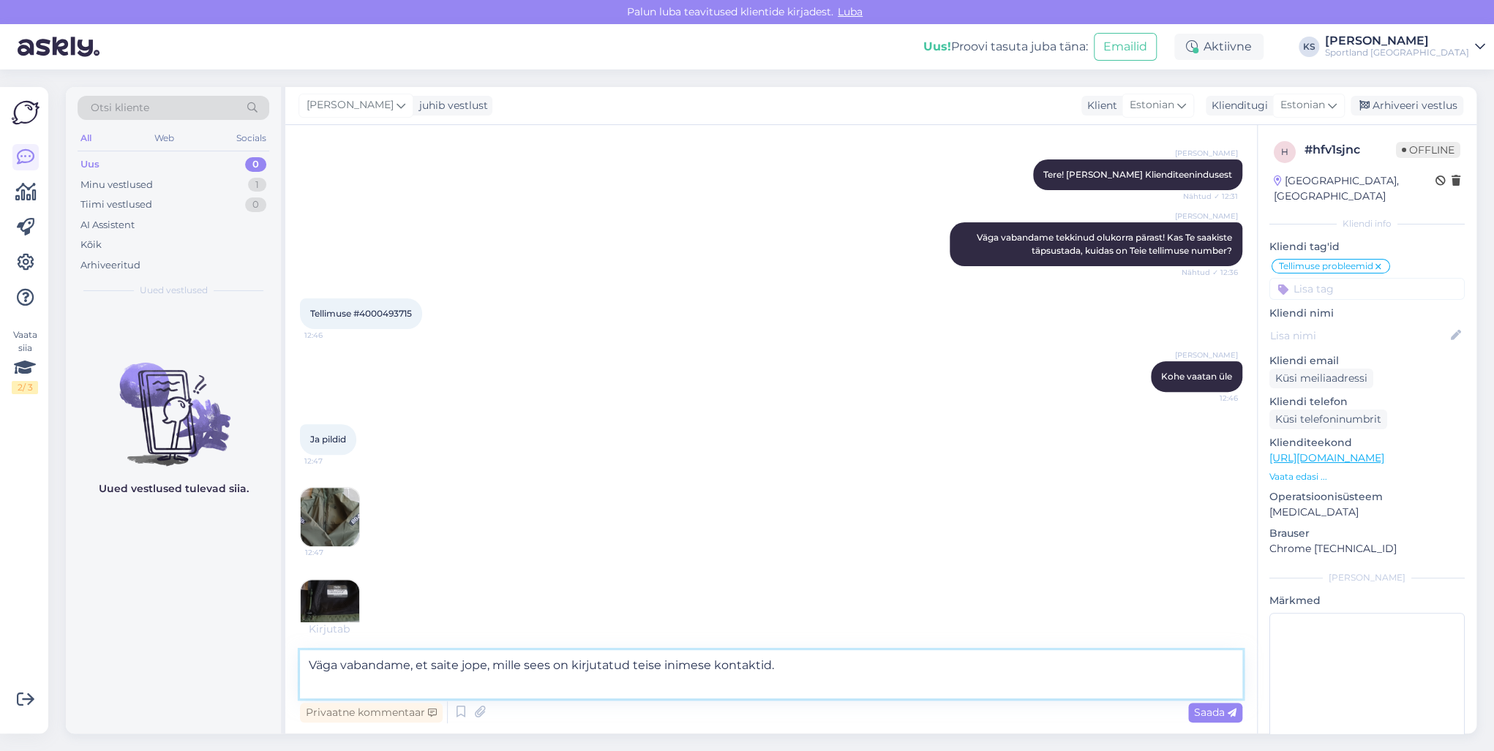
click at [657, 679] on textarea "Väga vabandame, et saite jope, mille sees on kirjutatud teise inimese kontaktid." at bounding box center [771, 674] width 942 height 48
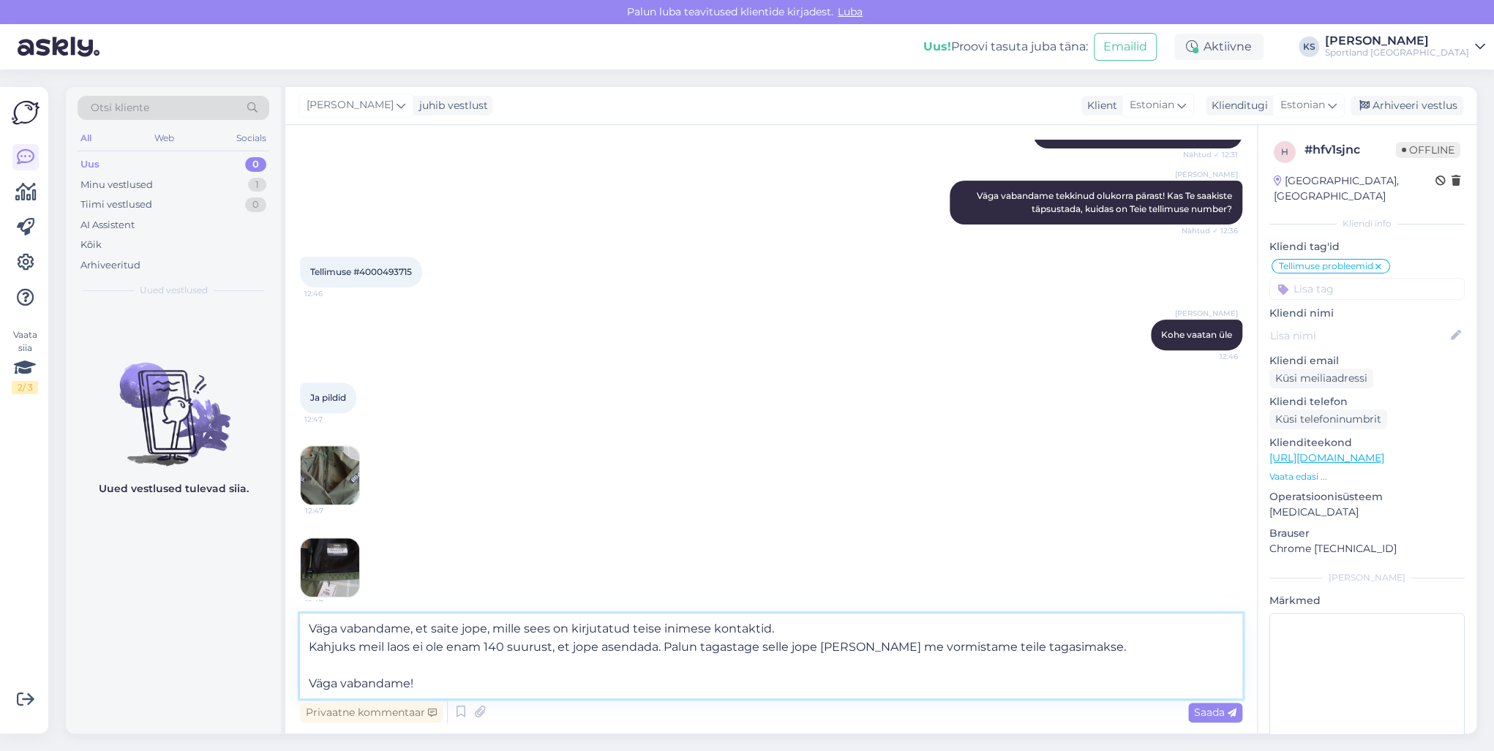
scroll to position [290, 0]
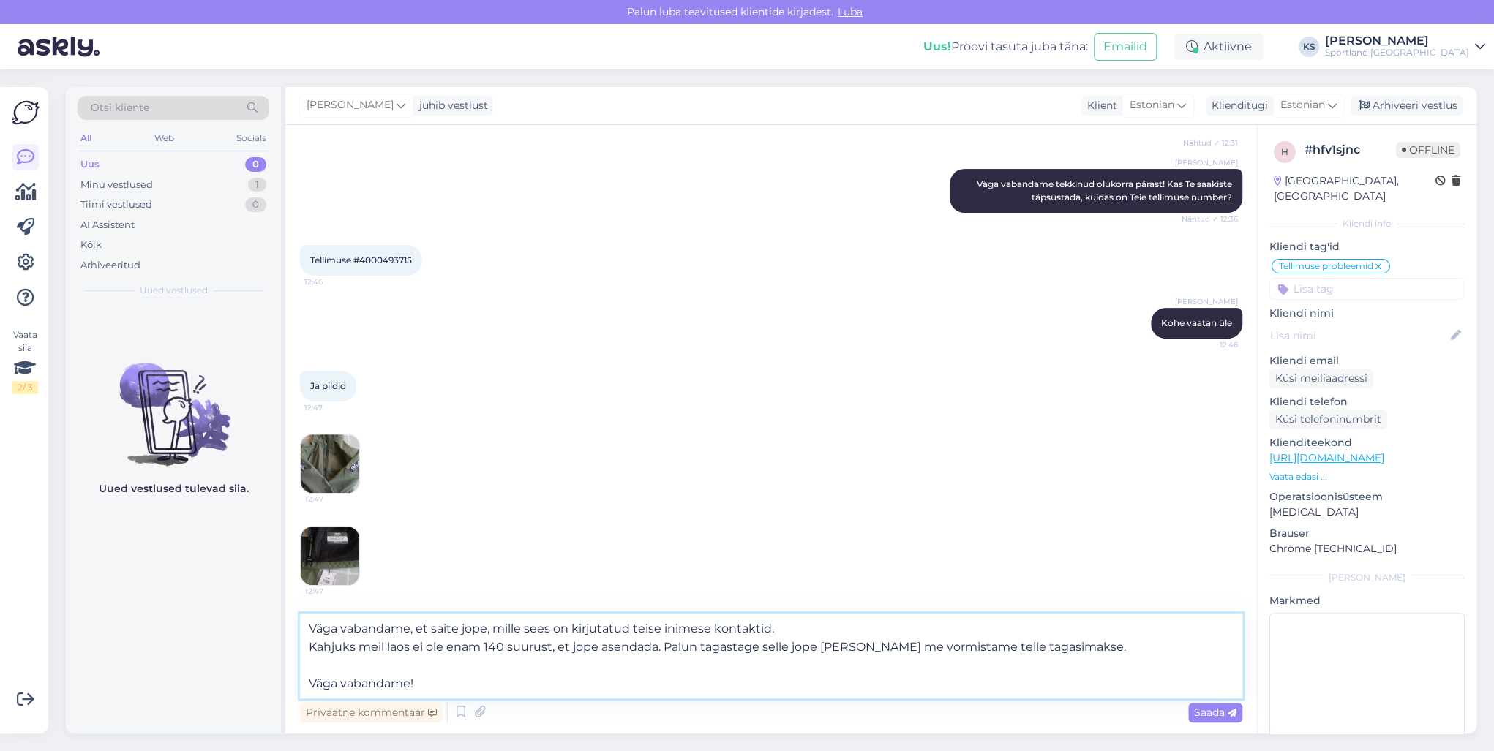
type textarea "Väga vabandame, et saite jope, mille sees on kirjutatud teise inimese kontaktid…"
click at [404, 506] on div "Ja pildid 12:47 12:47 12:47" at bounding box center [771, 478] width 942 height 247
click at [793, 627] on textarea "Väga vabandame, et saite jope, mille sees on kirjutatud teise inimese kontaktid…" at bounding box center [771, 656] width 942 height 85
click at [1067, 652] on textarea "Väga vabandame, et saite jope, mille sees on kirjutatud teise inimese kontaktid…" at bounding box center [771, 656] width 942 height 85
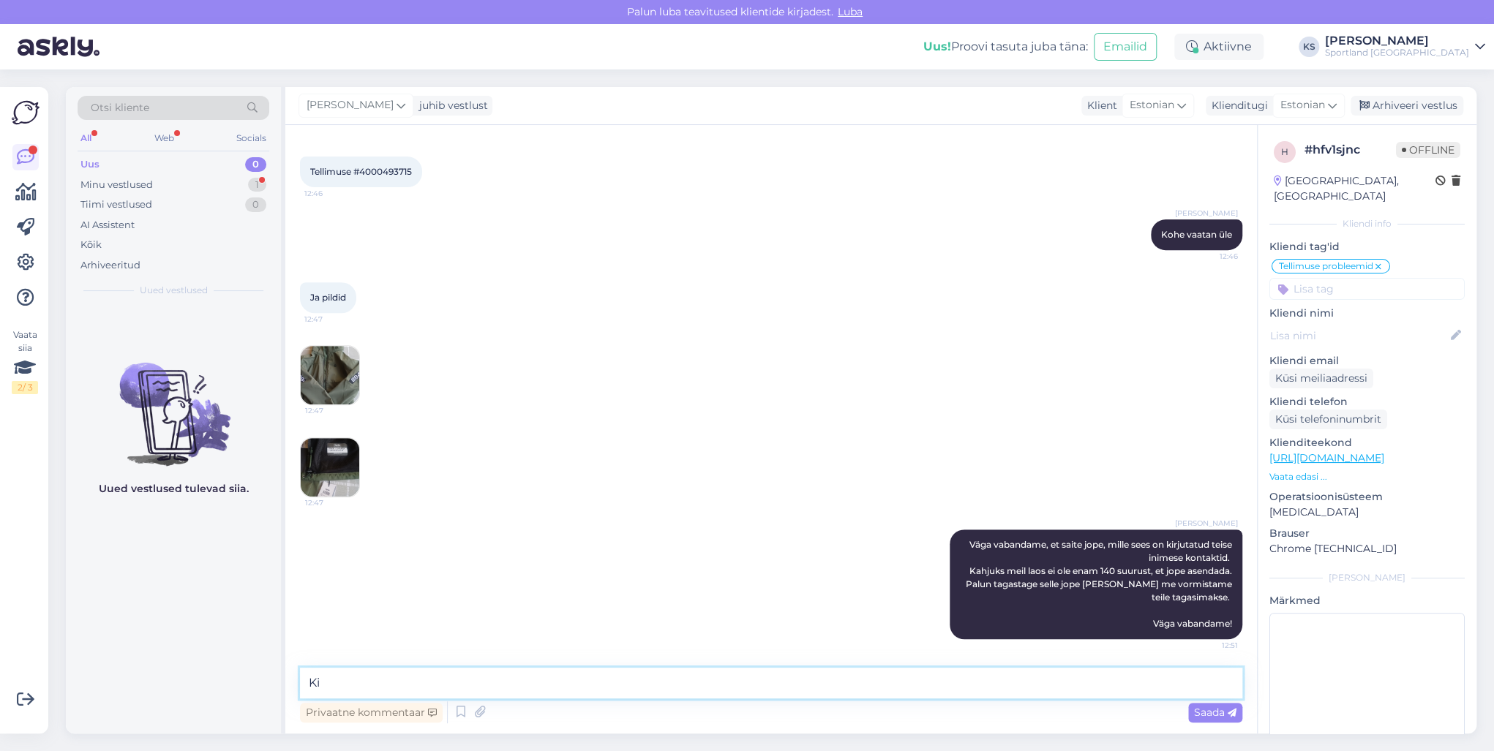
scroll to position [467, 0]
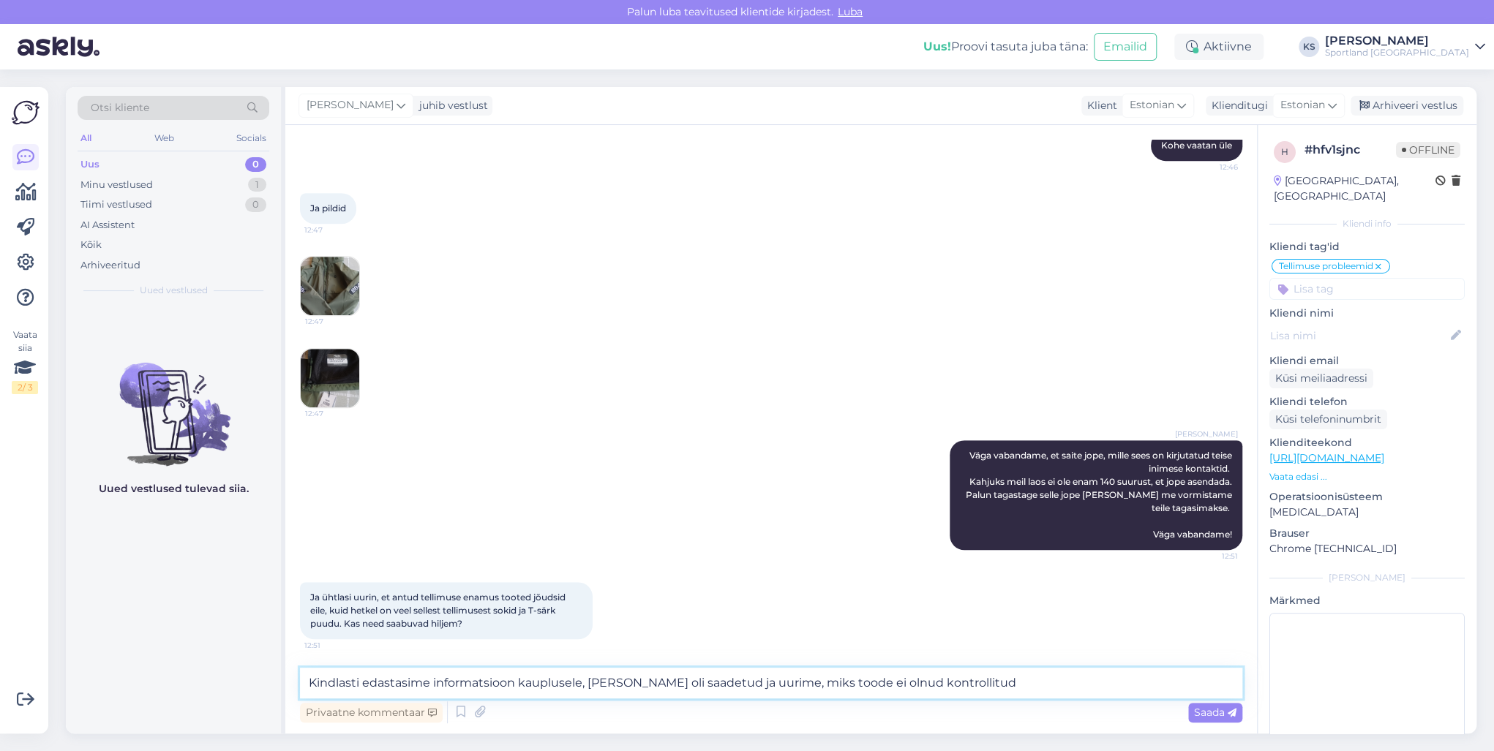
type textarea "Kindlasti edastasime informatsioon kauplusele, [PERSON_NAME] oli saadetud ja uu…"
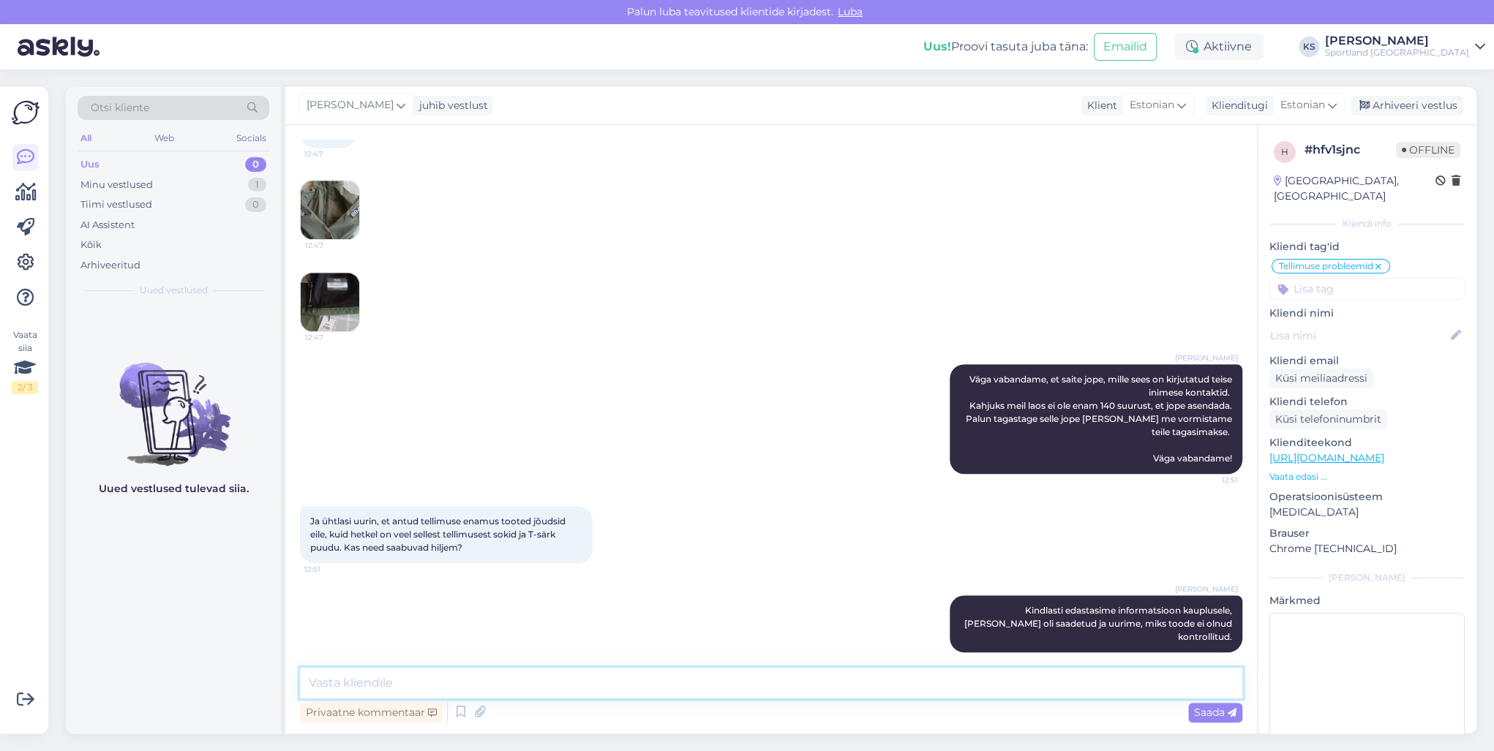
click at [426, 683] on textarea at bounding box center [771, 683] width 942 height 31
type textarea "M"
paste textarea "CC845780201EE"
type textarea "Puuduolevad tooted on saadetud saadetisena: CC845780201EE"
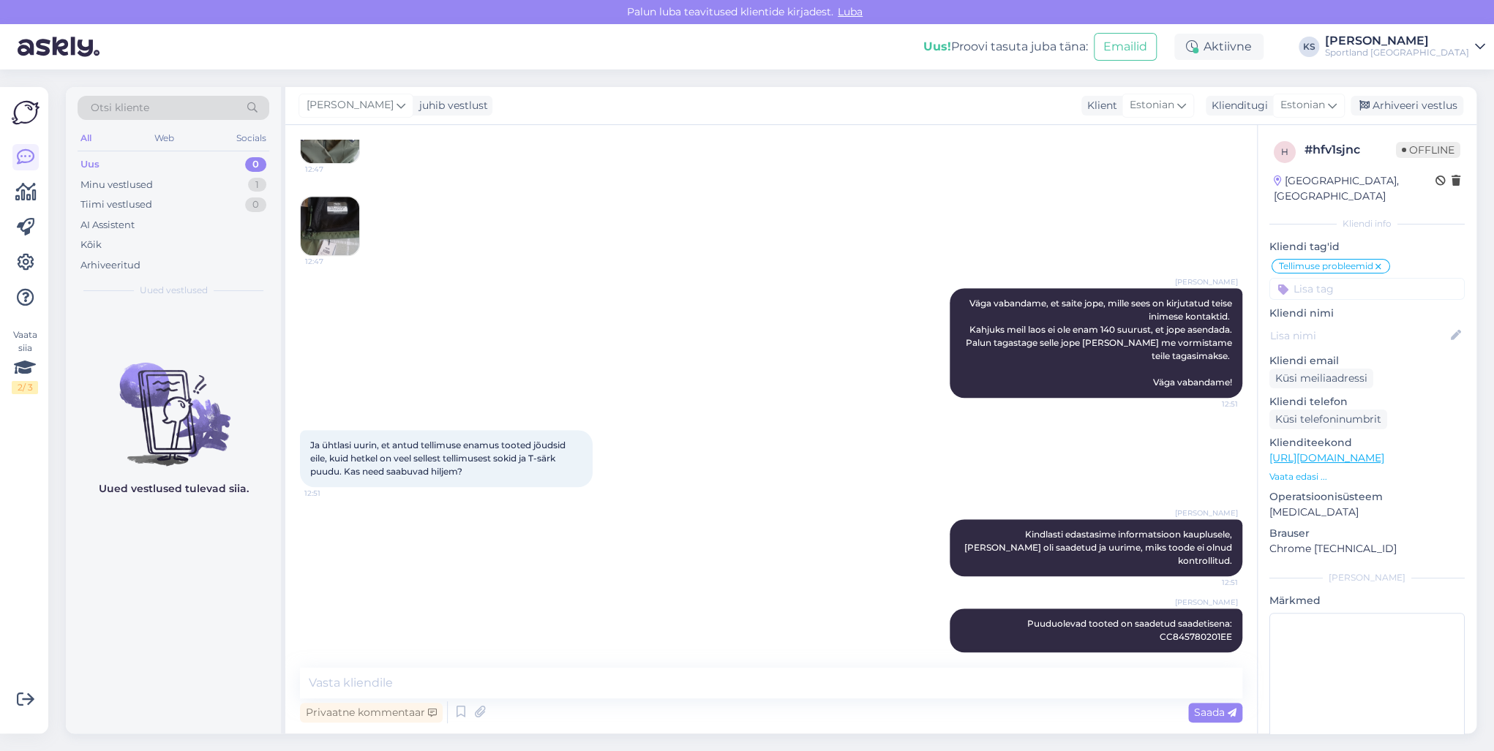
click at [492, 516] on div "[PERSON_NAME] Kindlasti edastasime informatsioon kauplusele, [PERSON_NAME] oli …" at bounding box center [771, 547] width 942 height 89
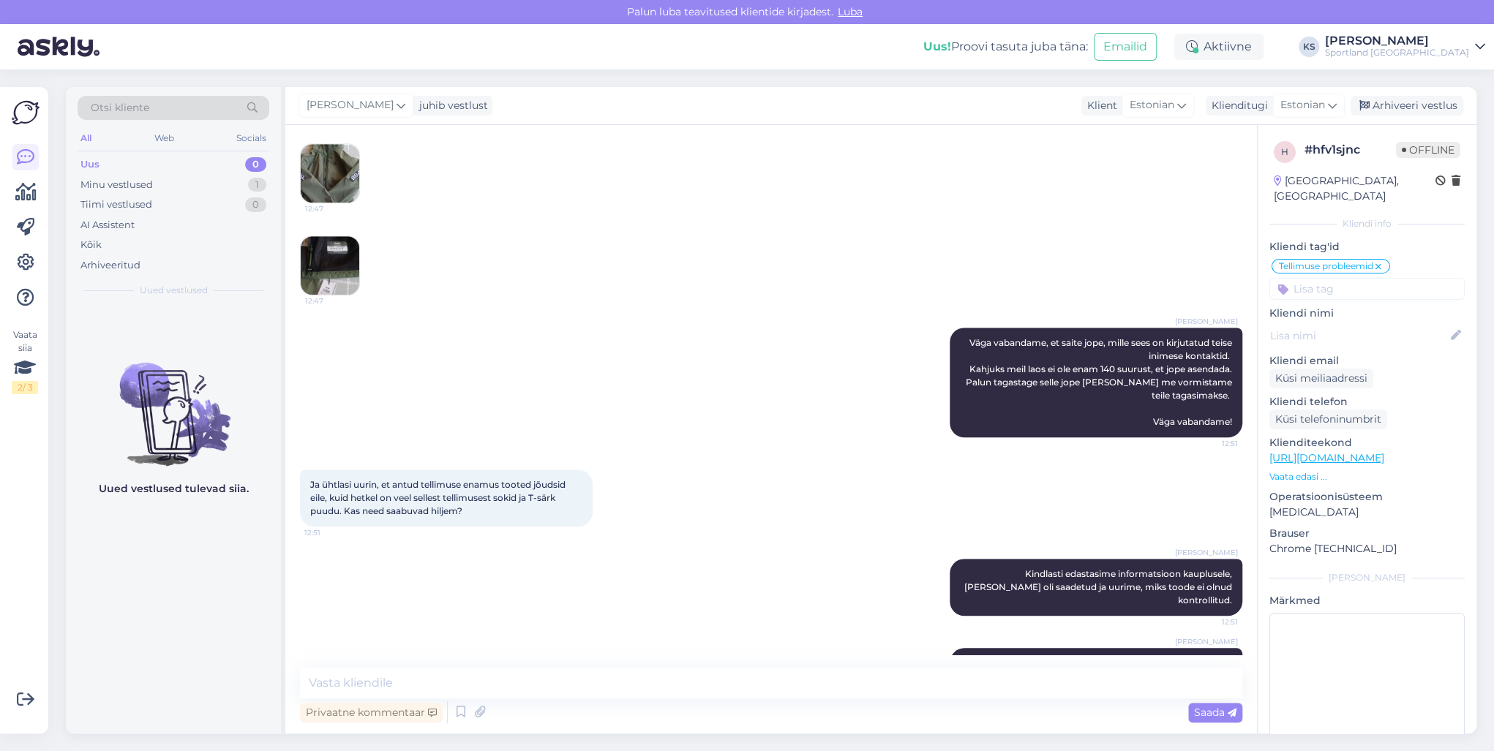
scroll to position [585, 0]
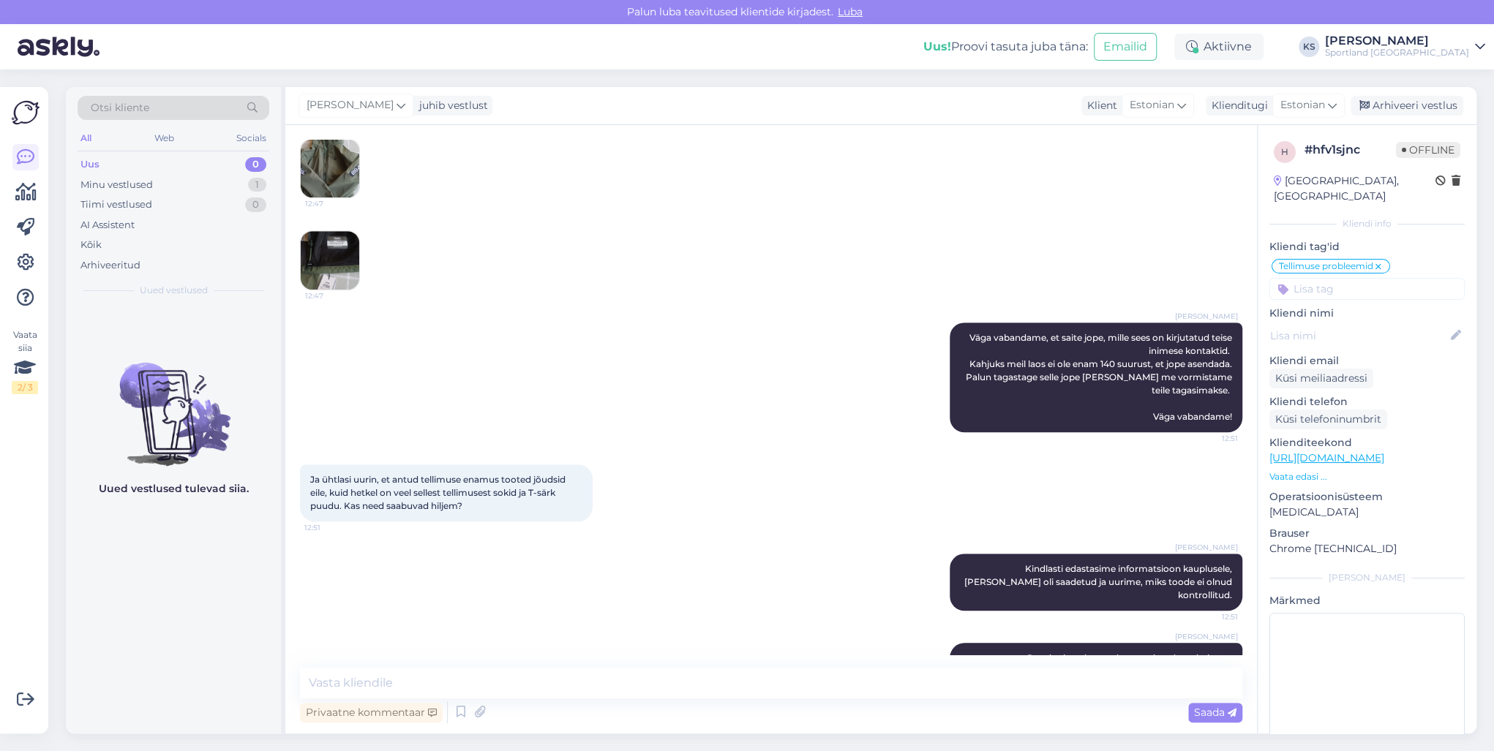
click at [336, 244] on img at bounding box center [330, 260] width 59 height 59
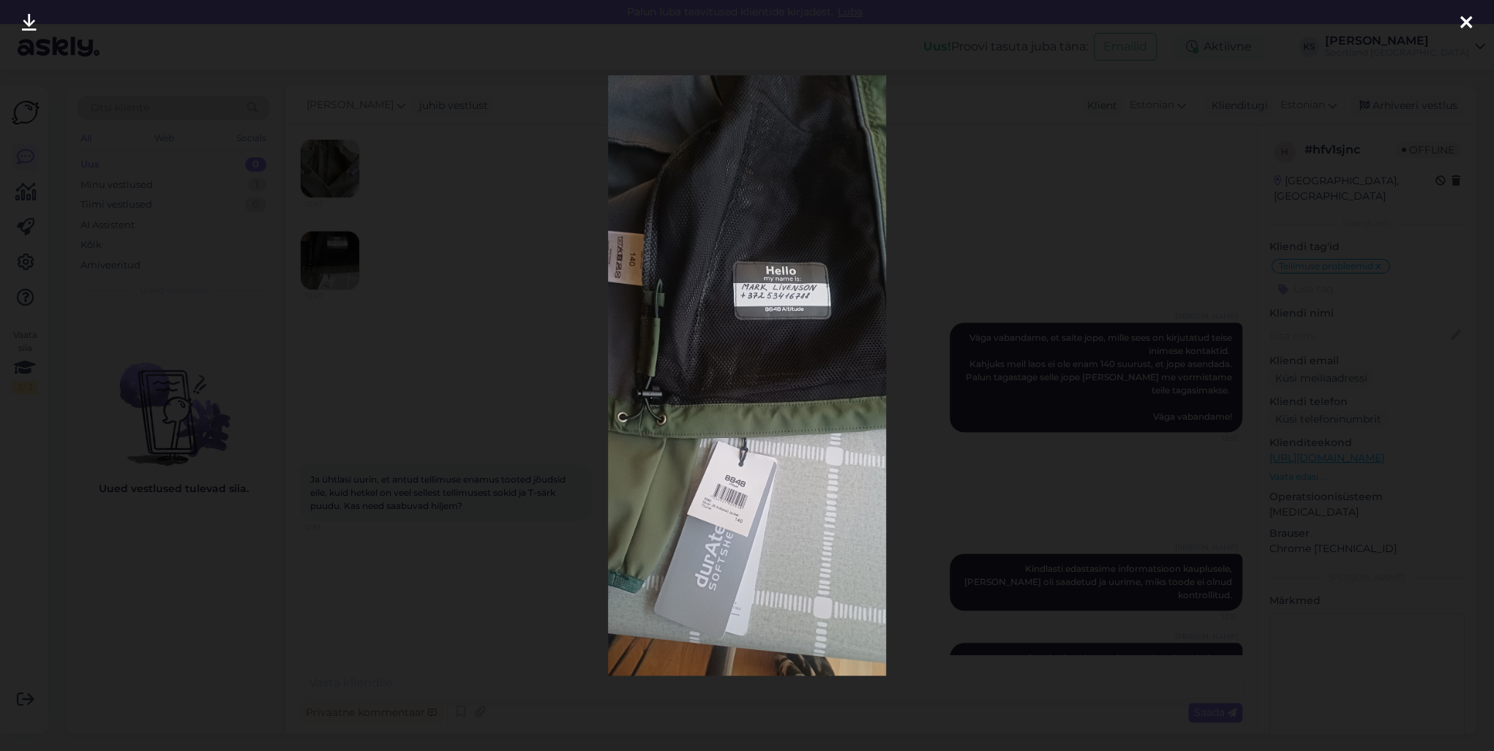
click at [1083, 145] on div at bounding box center [747, 375] width 1494 height 751
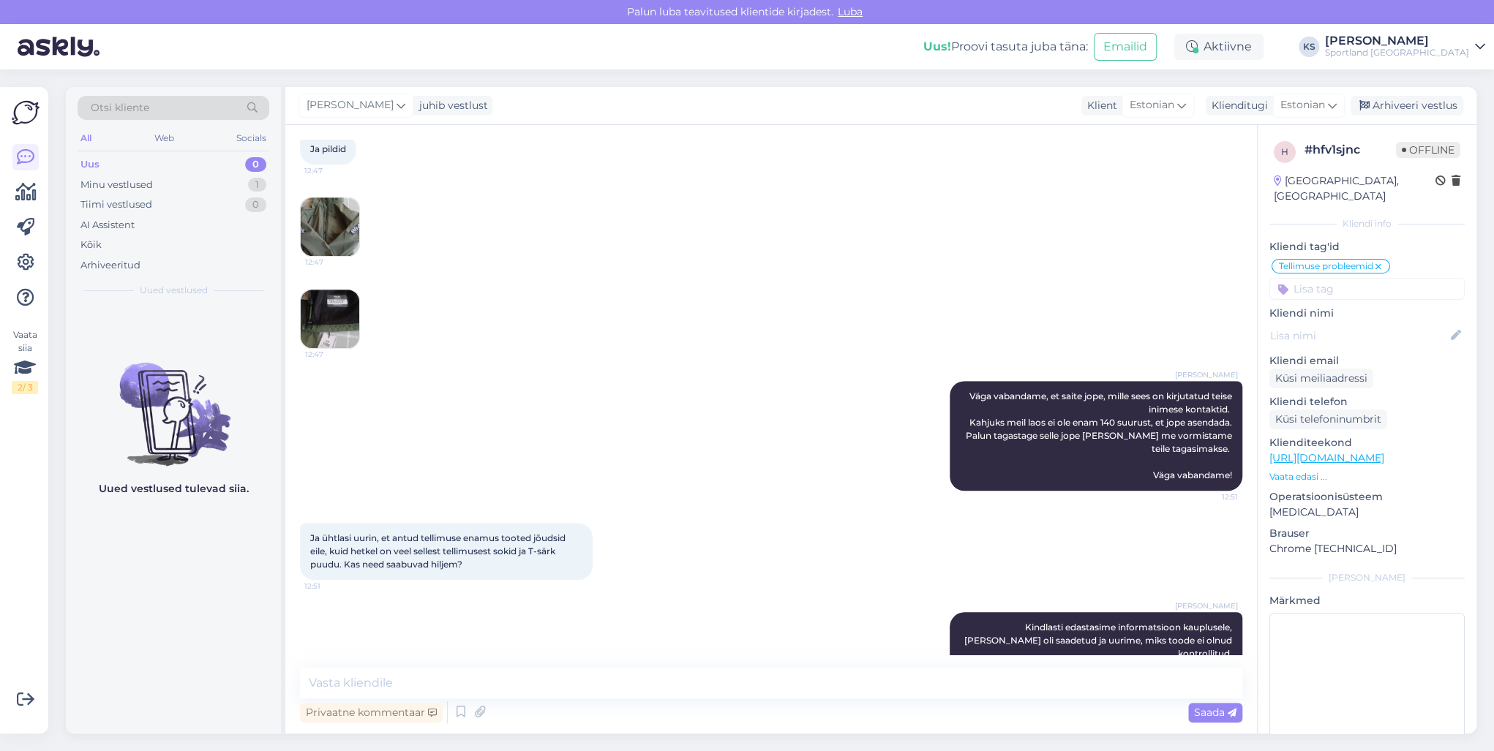
scroll to position [620, 0]
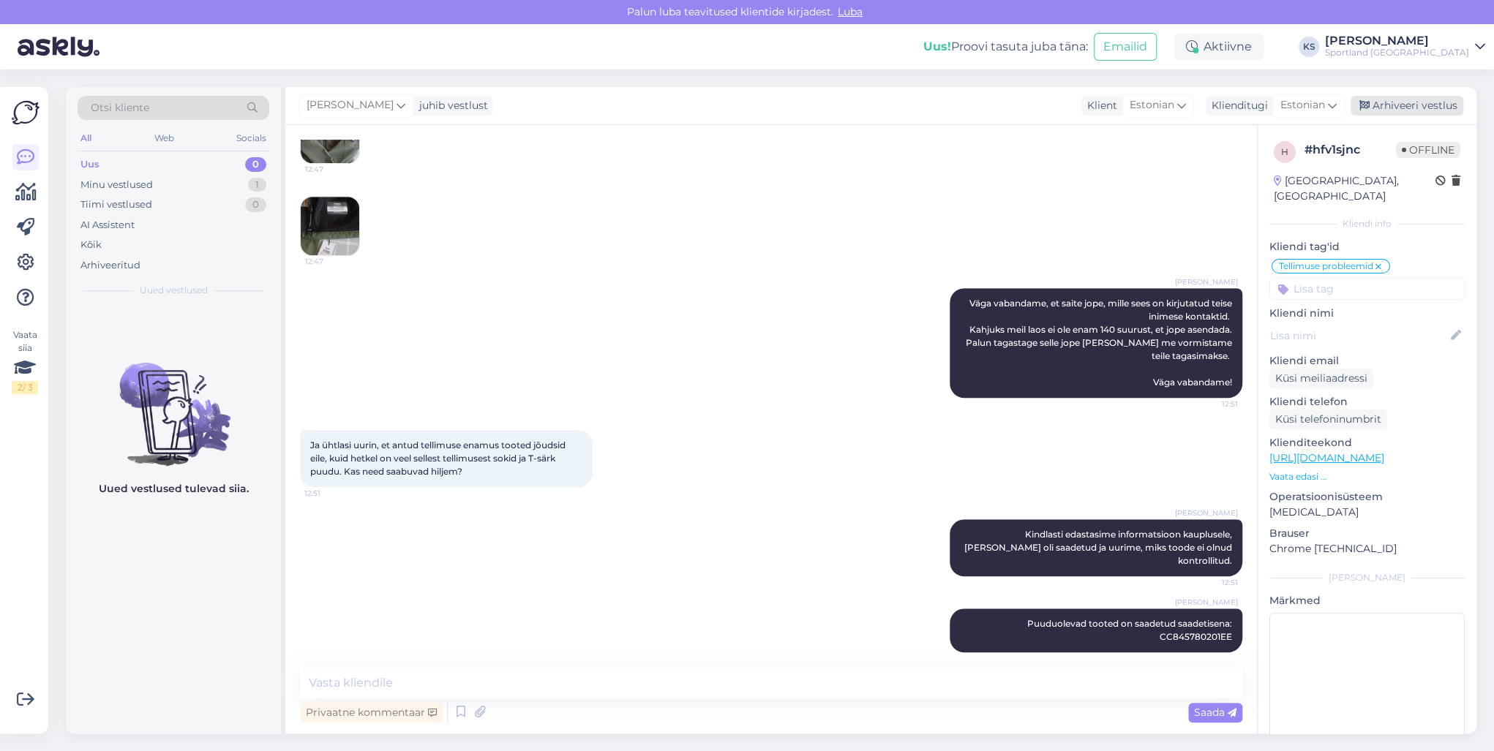
click at [1423, 105] on div "Arhiveeri vestlus" at bounding box center [1406, 106] width 113 height 20
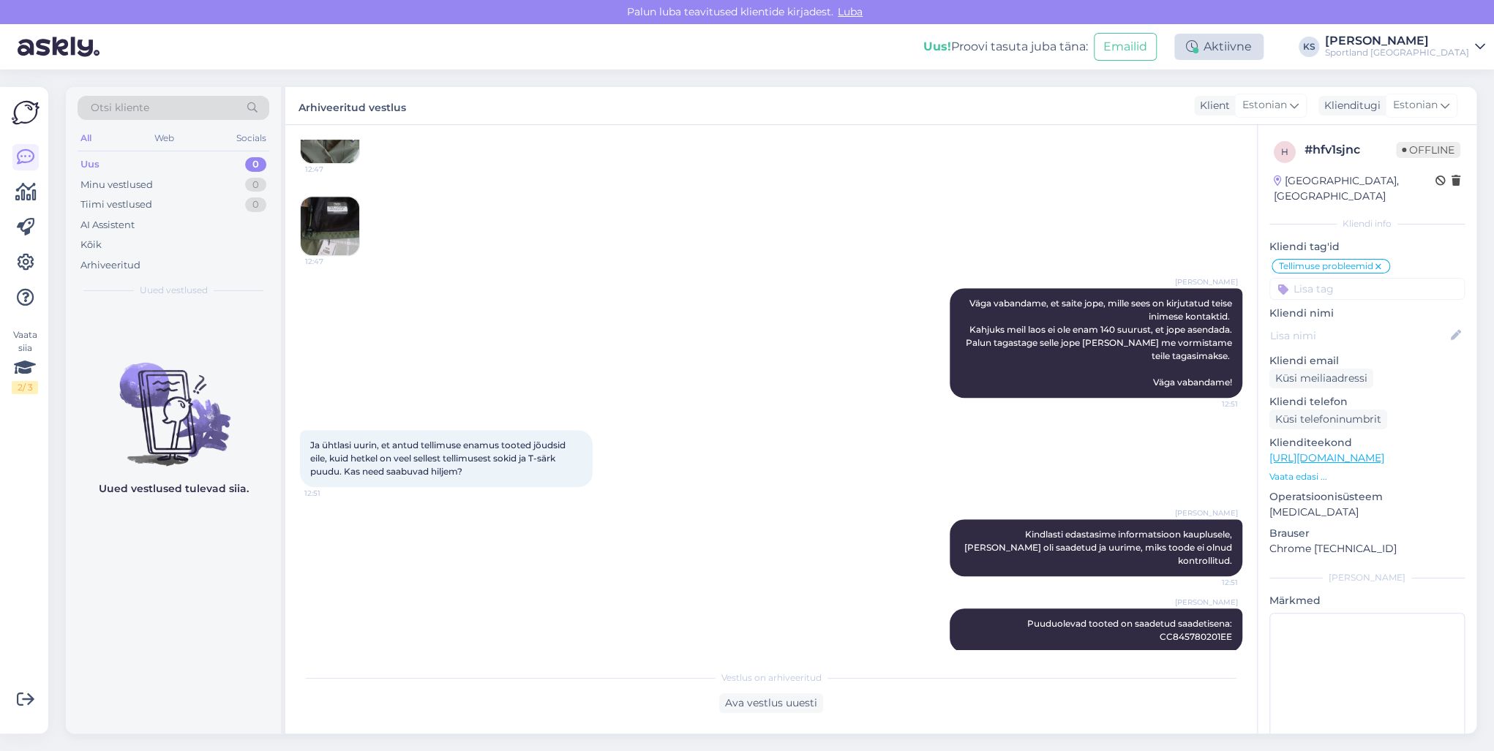
click at [1263, 47] on div "Aktiivne" at bounding box center [1218, 47] width 89 height 26
click at [1162, 112] on button "15 minutit" at bounding box center [1130, 115] width 63 height 16
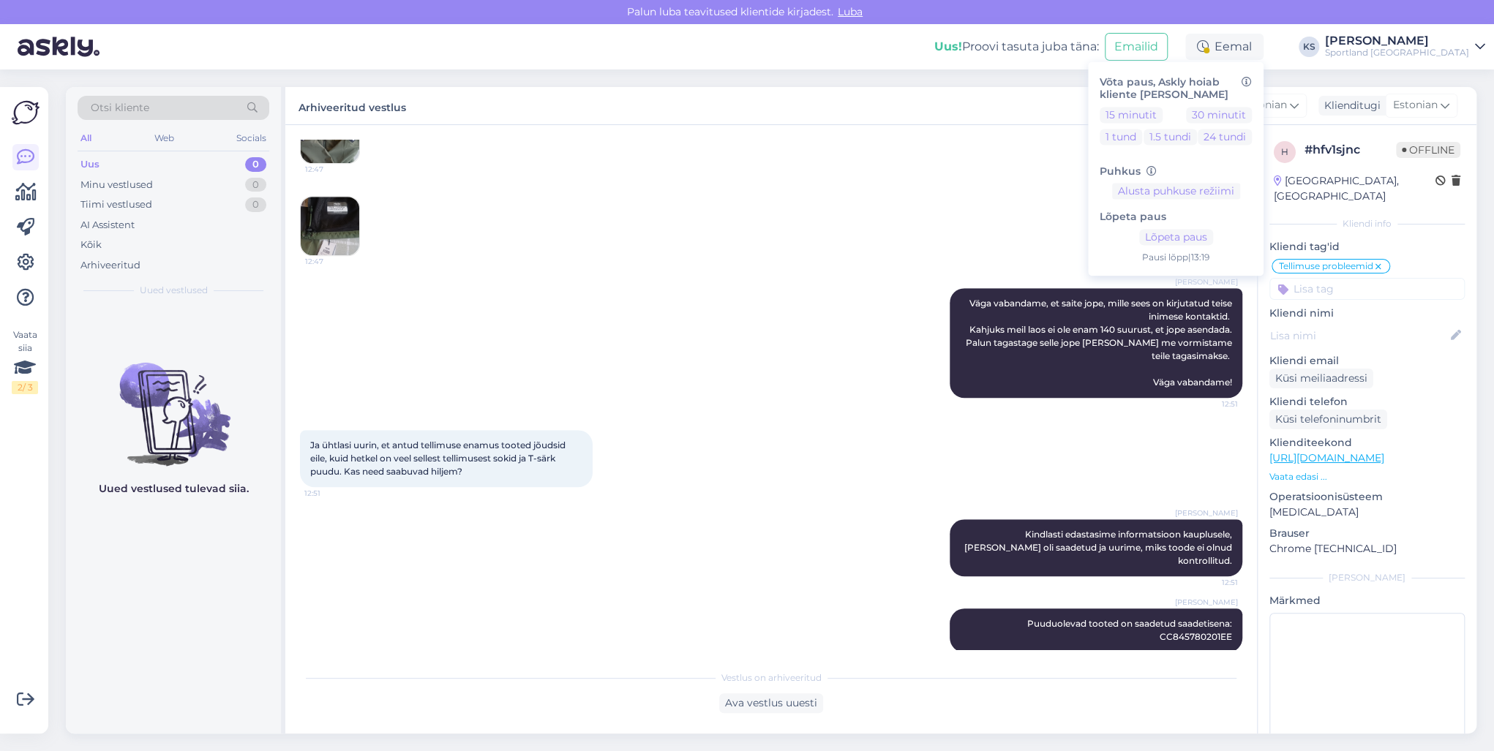
drag, startPoint x: 1426, startPoint y: 49, endPoint x: 1426, endPoint y: 70, distance: 21.2
click at [1426, 49] on div "Sportland [GEOGRAPHIC_DATA]" at bounding box center [1397, 53] width 144 height 12
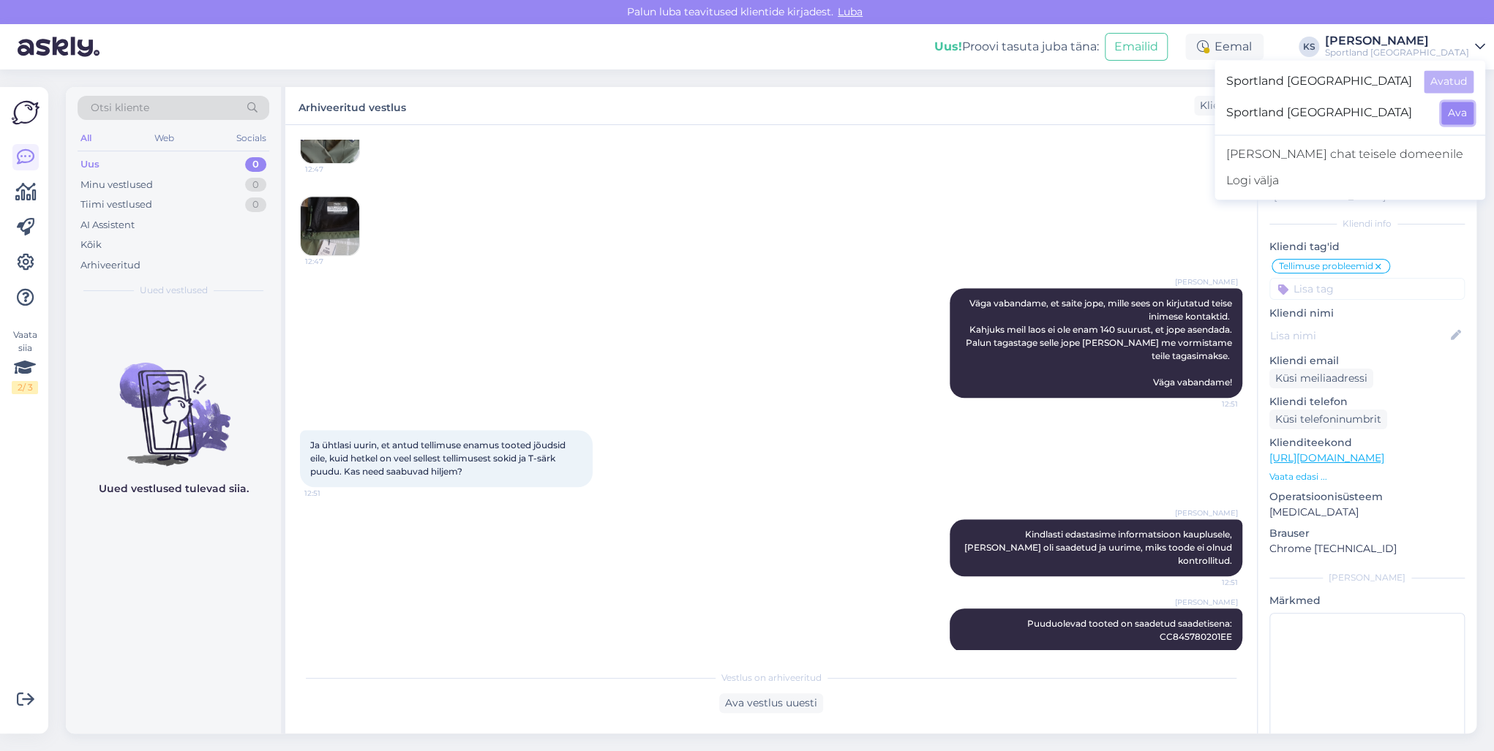
click at [1460, 109] on button "Ava" at bounding box center [1457, 113] width 32 height 23
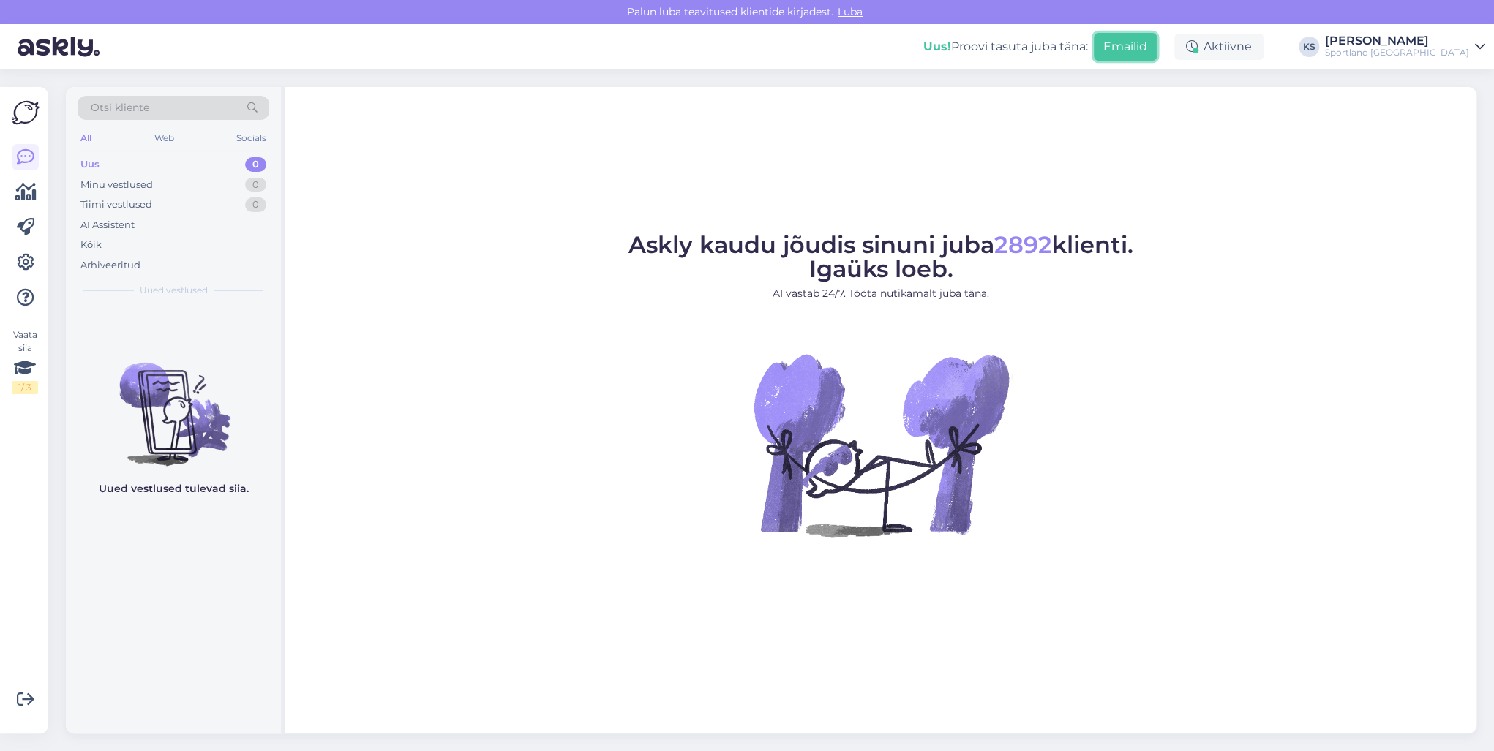
drag, startPoint x: 1194, startPoint y: 52, endPoint x: 1211, endPoint y: 50, distance: 16.9
click at [1156, 50] on button "Emailid" at bounding box center [1125, 47] width 63 height 28
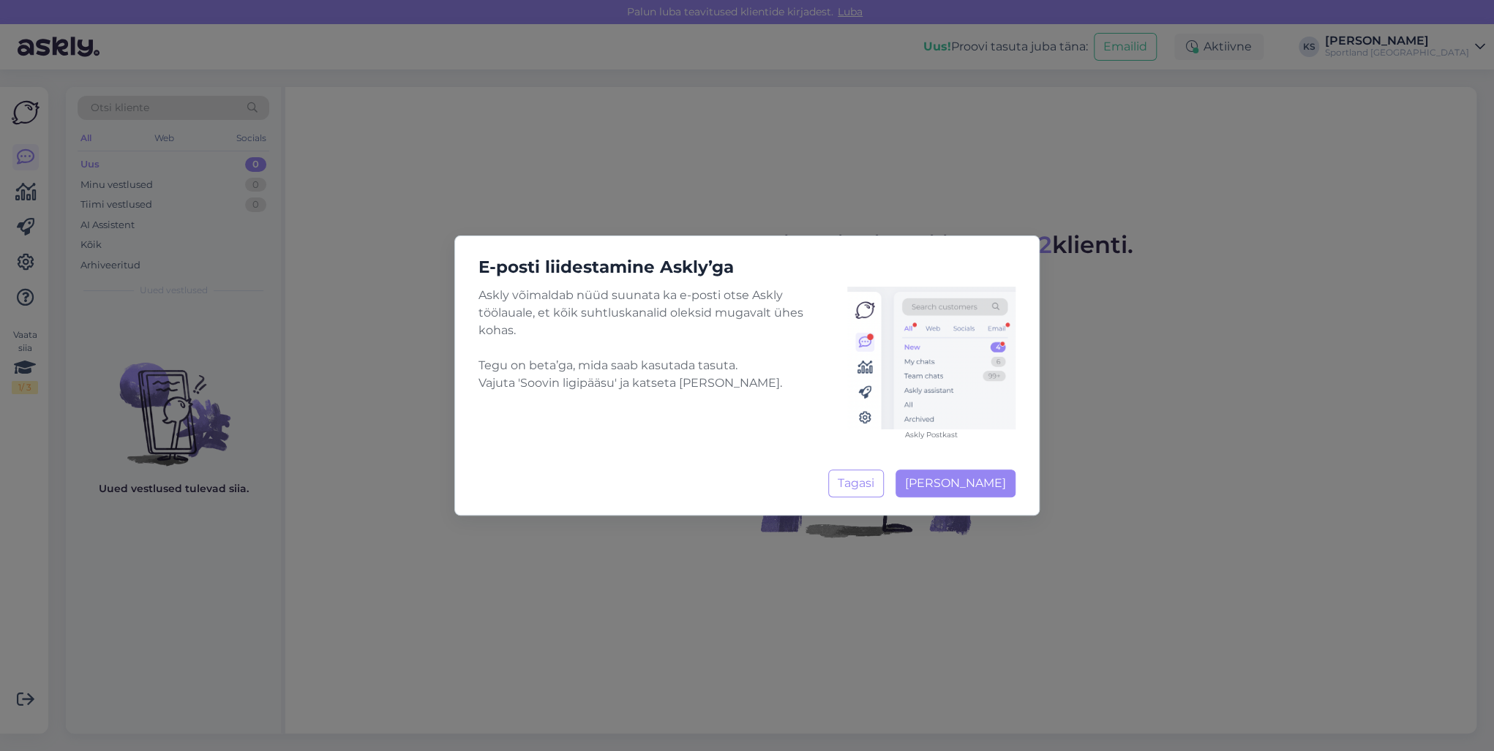
click at [1295, 44] on div "E-posti liidestamine Askly’ga Askly võimaldab nüüd suunata ka e-posti otse Askl…" at bounding box center [747, 375] width 1494 height 751
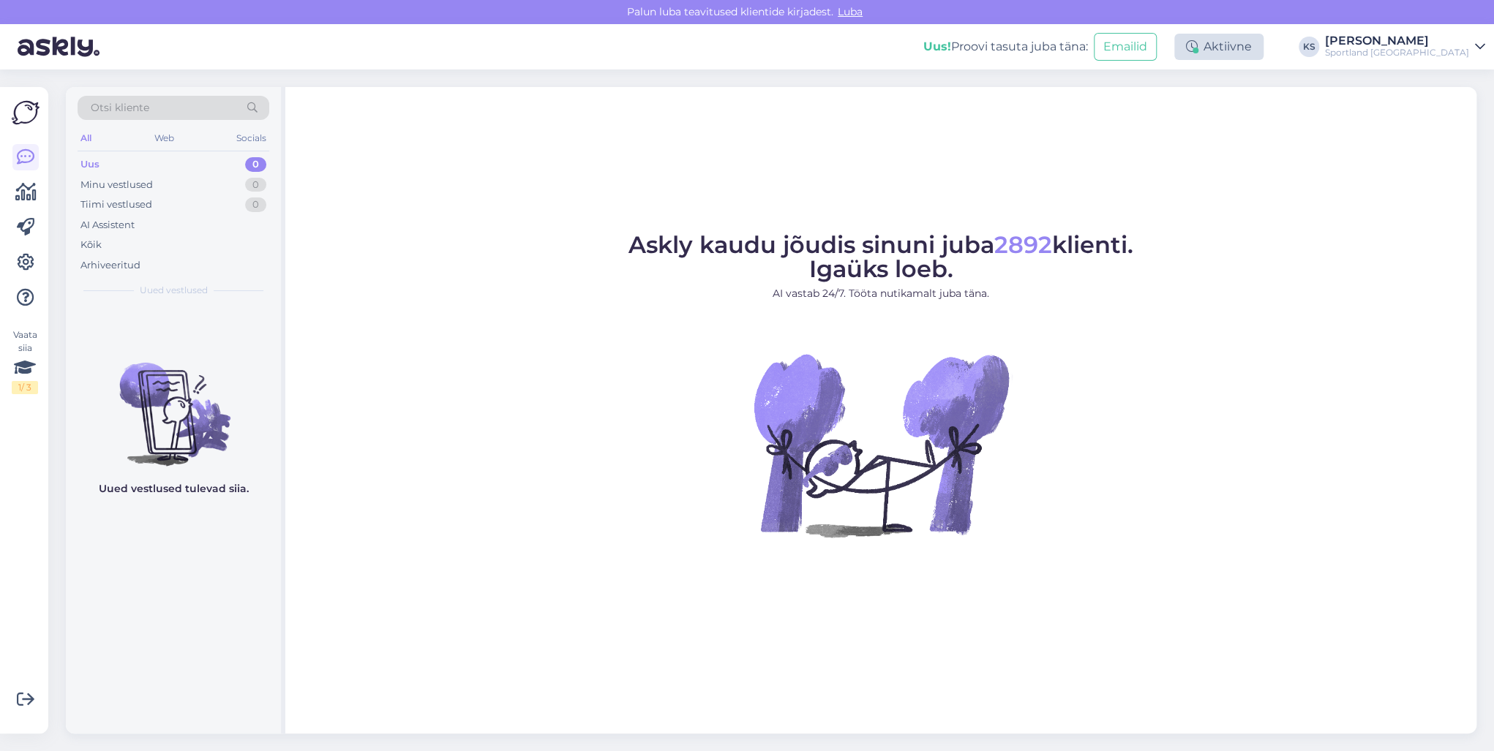
click at [1263, 46] on div "Aktiivne" at bounding box center [1218, 47] width 89 height 26
click at [1162, 112] on button "15 minutit" at bounding box center [1130, 115] width 63 height 16
